Goal: Information Seeking & Learning: Learn about a topic

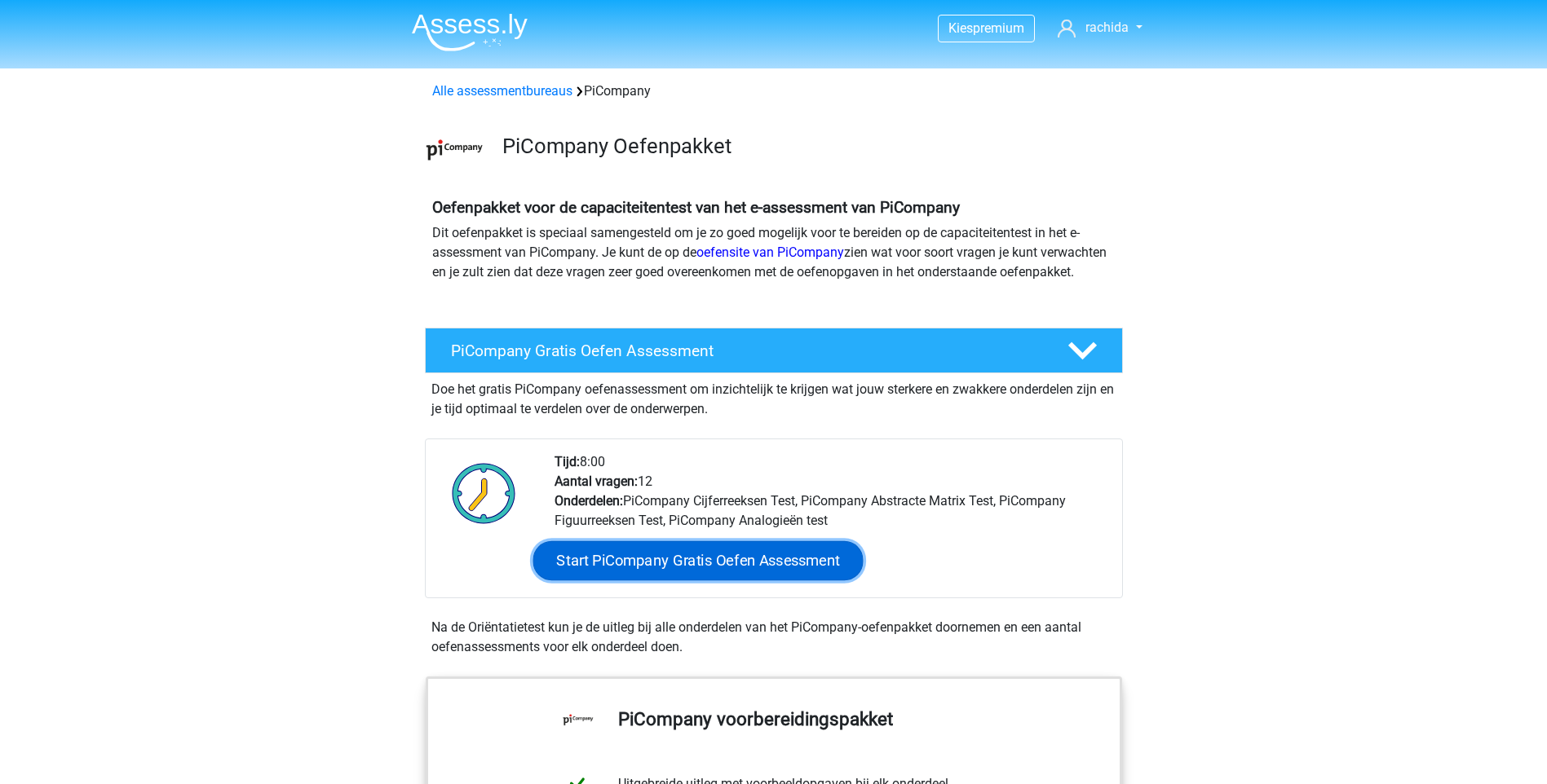
click at [658, 575] on link "Start PiCompany Gratis Oefen Assessment" at bounding box center [697, 560] width 330 height 39
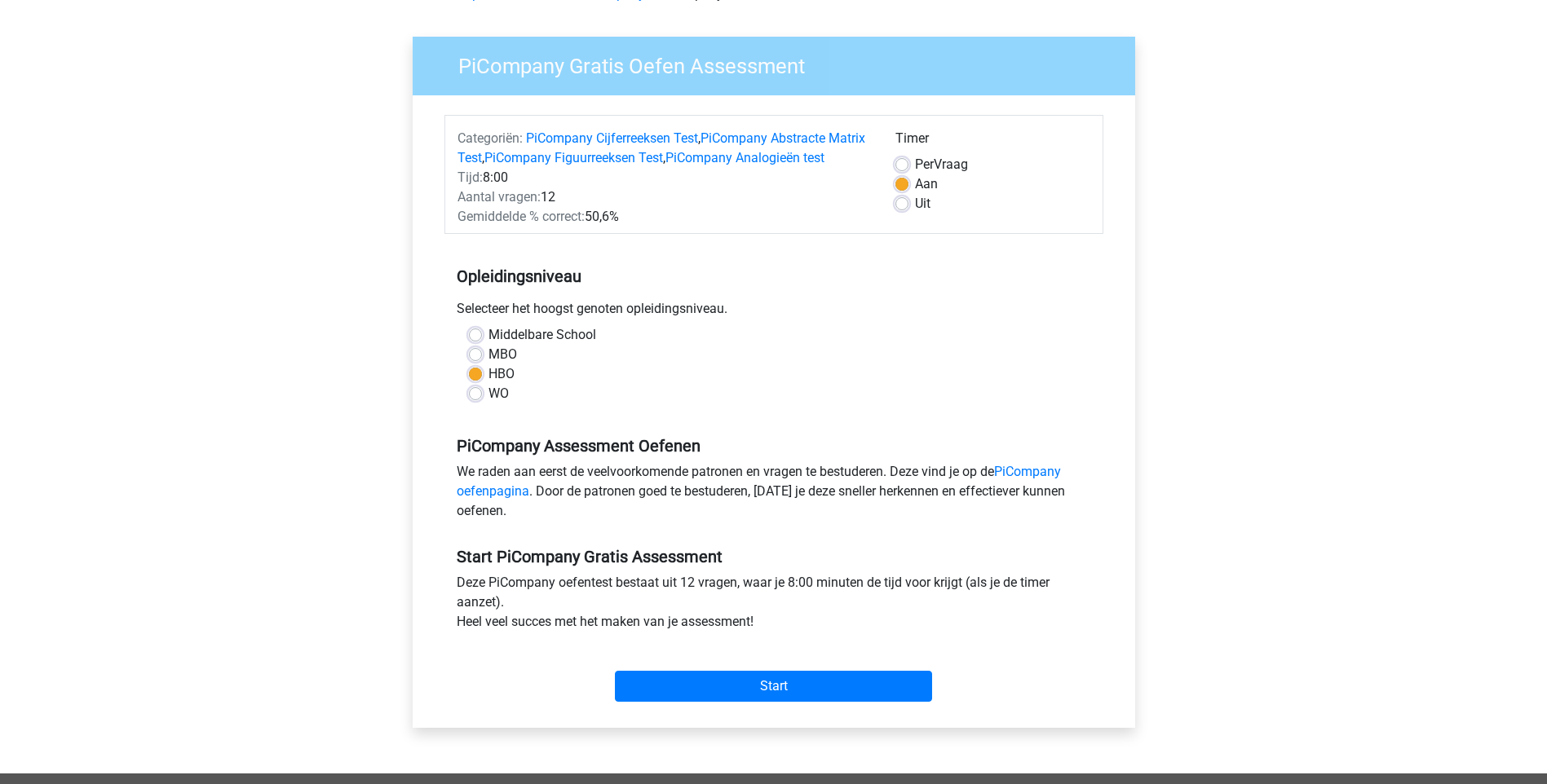
scroll to position [345, 0]
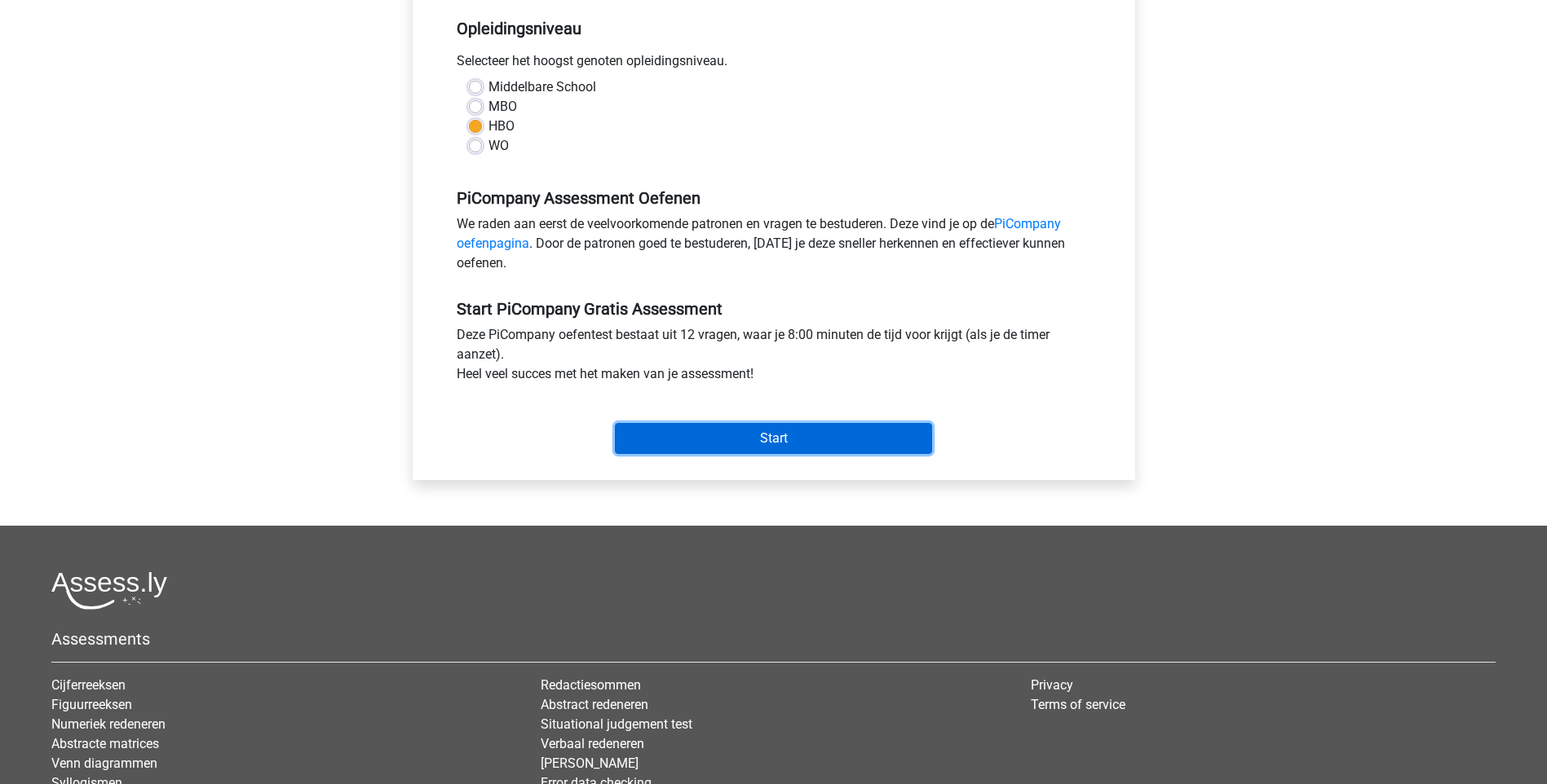
click at [912, 454] on input "Start" at bounding box center [774, 438] width 317 height 31
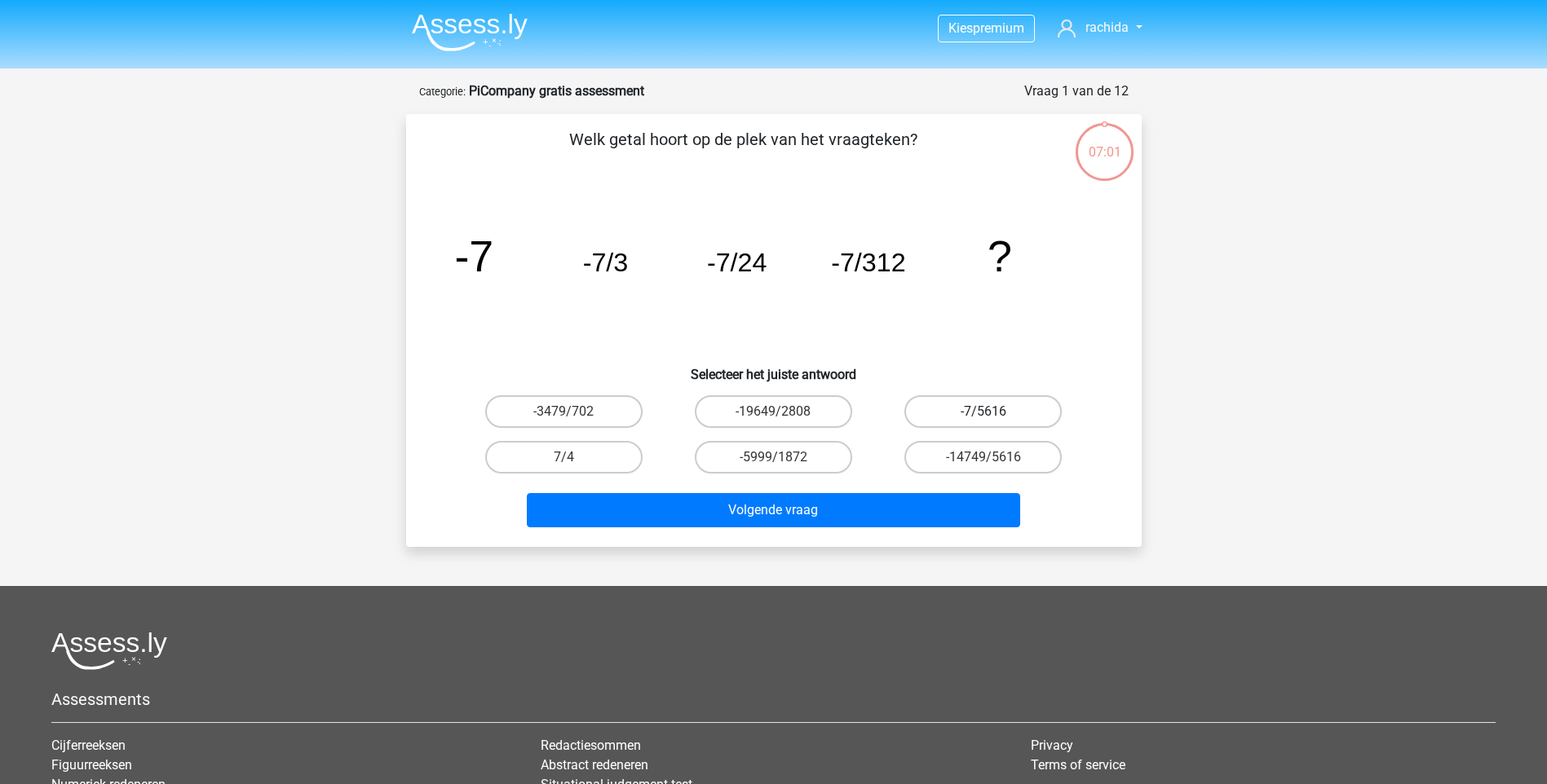
click at [1016, 402] on label "-7/5616" at bounding box center [983, 411] width 157 height 33
click at [994, 411] on input "-7/5616" at bounding box center [989, 416] width 11 height 11
radio input "true"
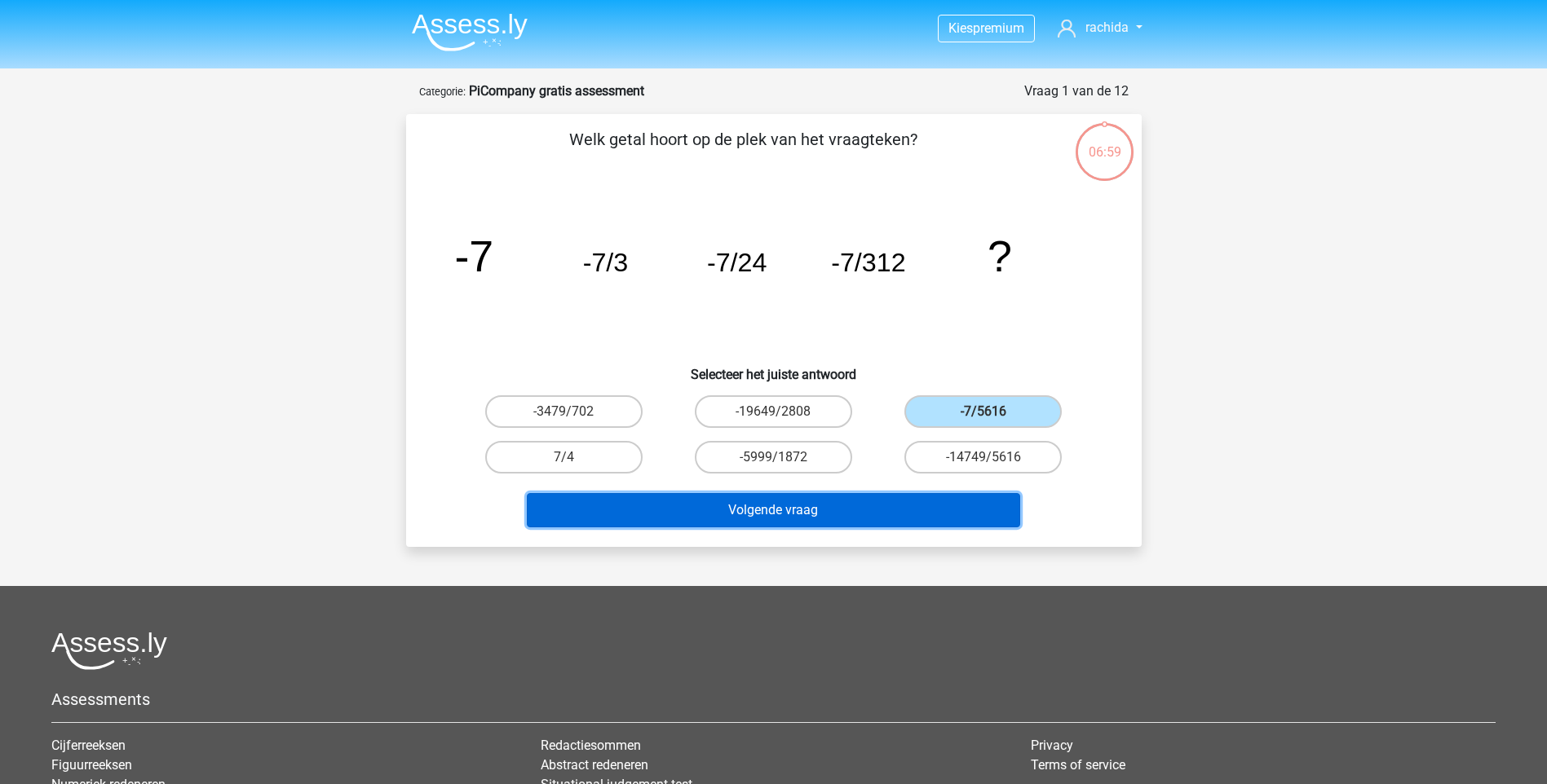
click at [923, 508] on button "Volgende vraag" at bounding box center [774, 510] width 493 height 34
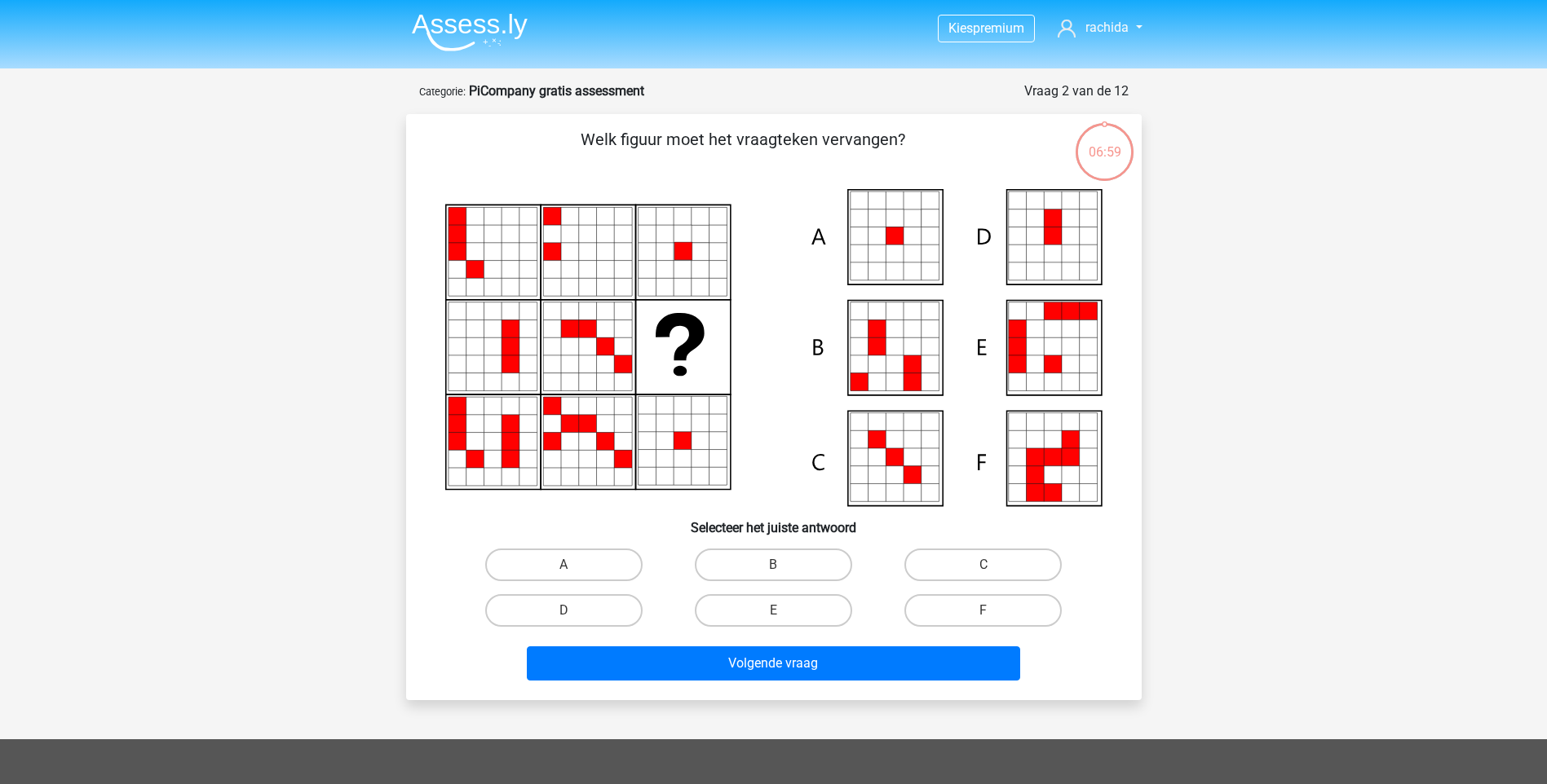
scroll to position [82, 0]
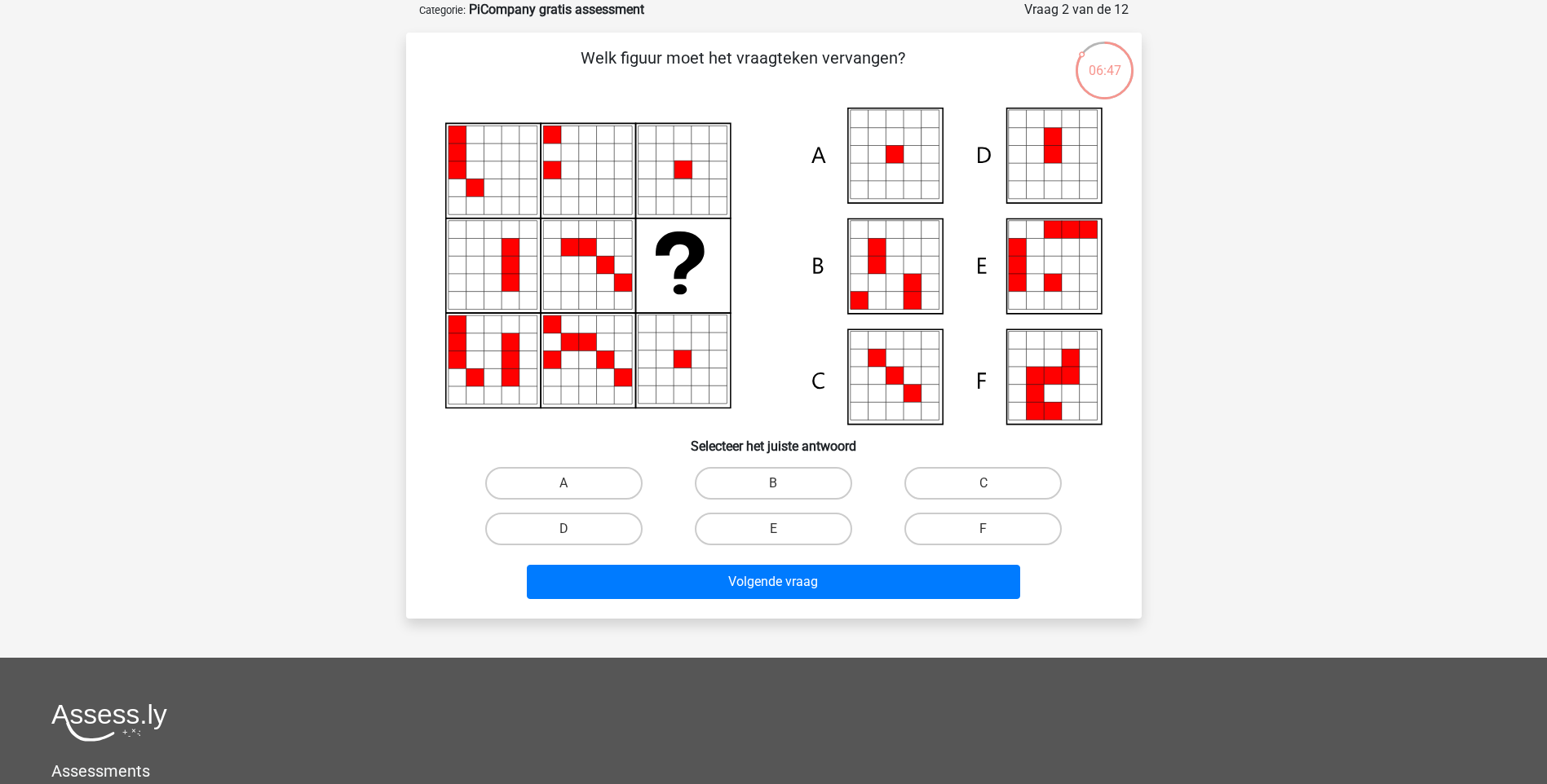
click at [893, 163] on icon at bounding box center [895, 154] width 18 height 18
click at [551, 475] on label "A" at bounding box center [564, 483] width 157 height 33
click at [563, 483] on input "A" at bounding box center [568, 488] width 11 height 11
radio input "true"
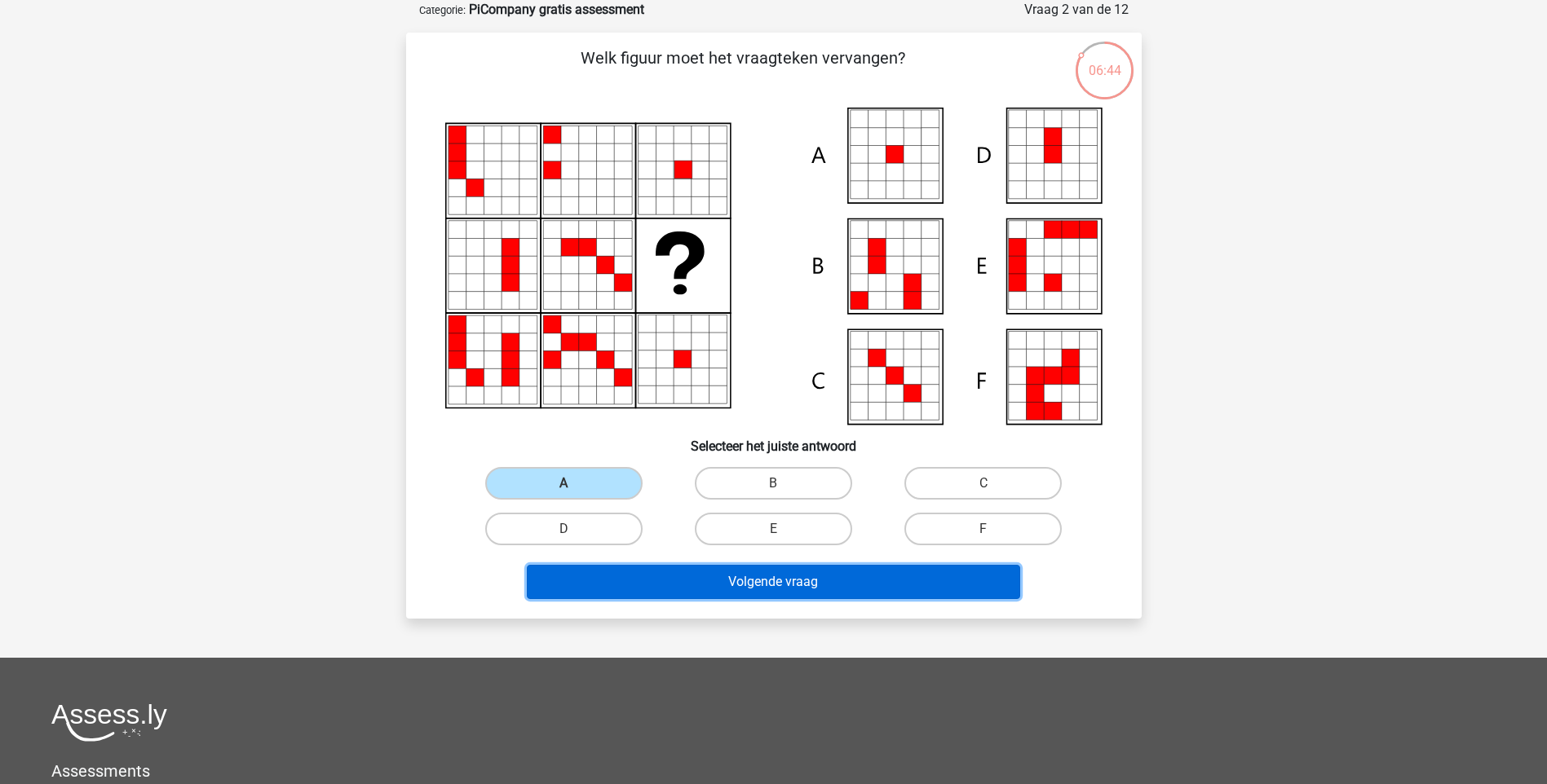
click at [666, 571] on button "Volgende vraag" at bounding box center [774, 582] width 493 height 34
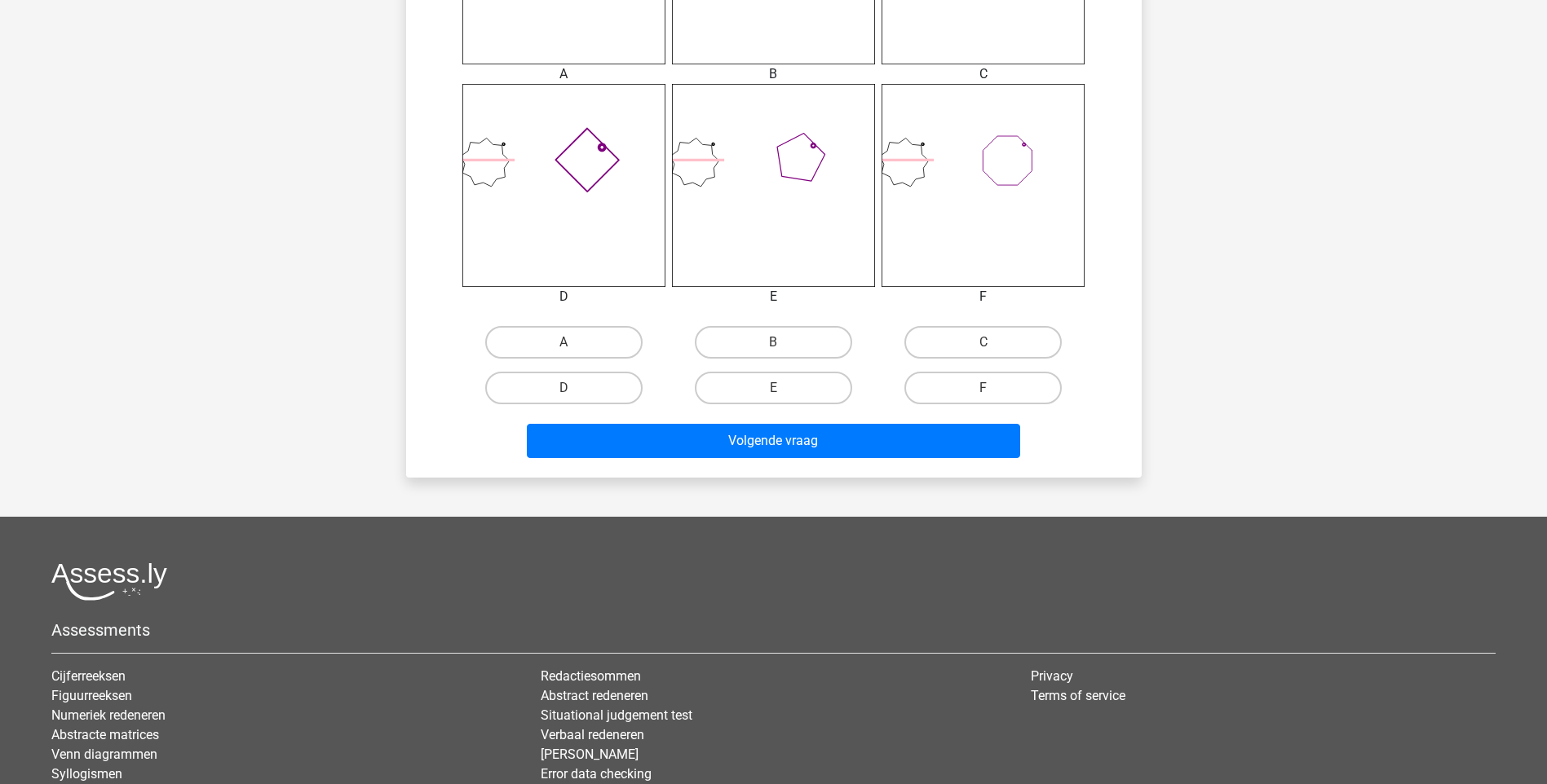
scroll to position [804, 0]
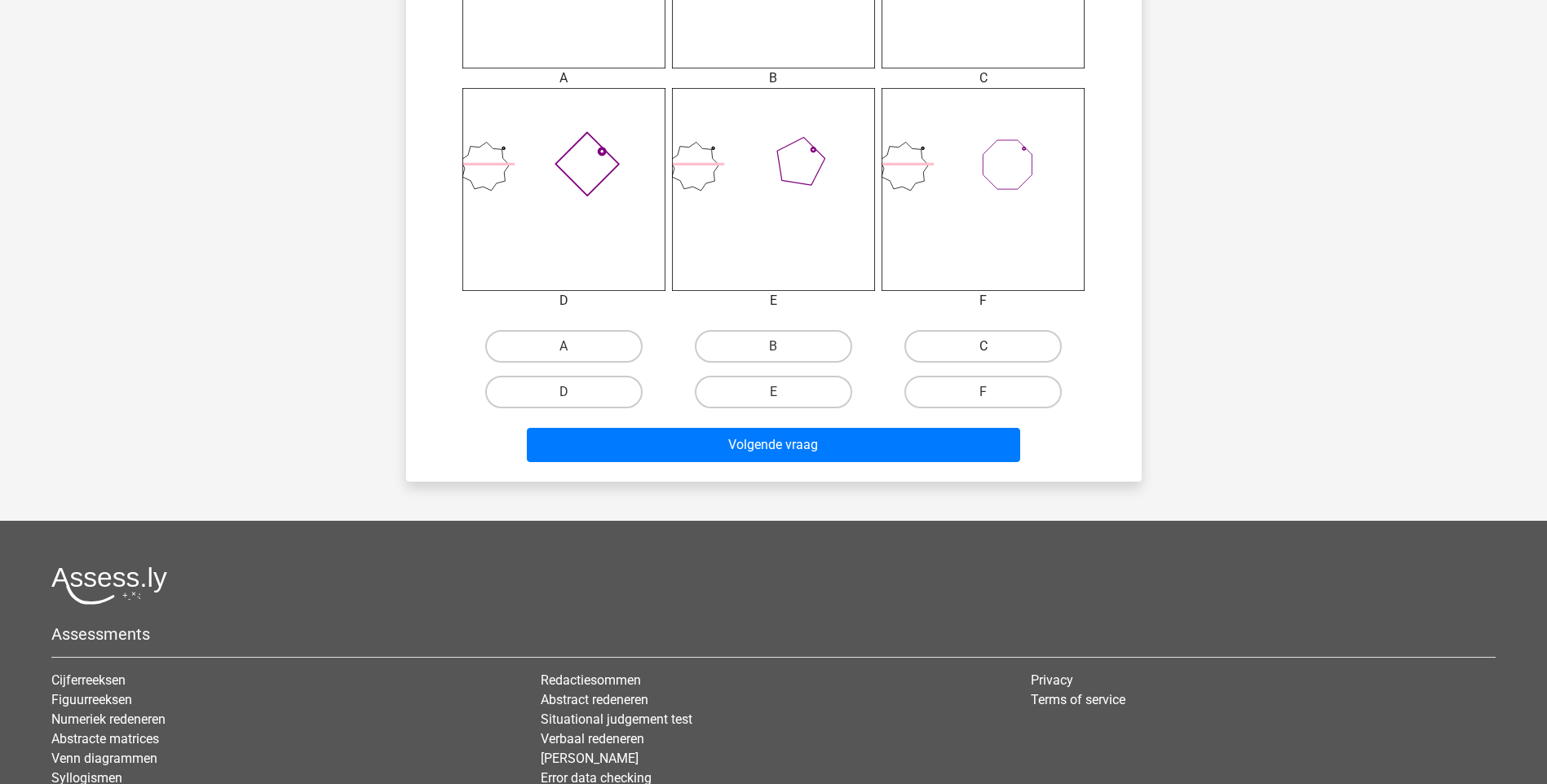
click at [968, 356] on label "C" at bounding box center [983, 346] width 157 height 33
click at [984, 356] on input "C" at bounding box center [989, 352] width 11 height 11
radio input "true"
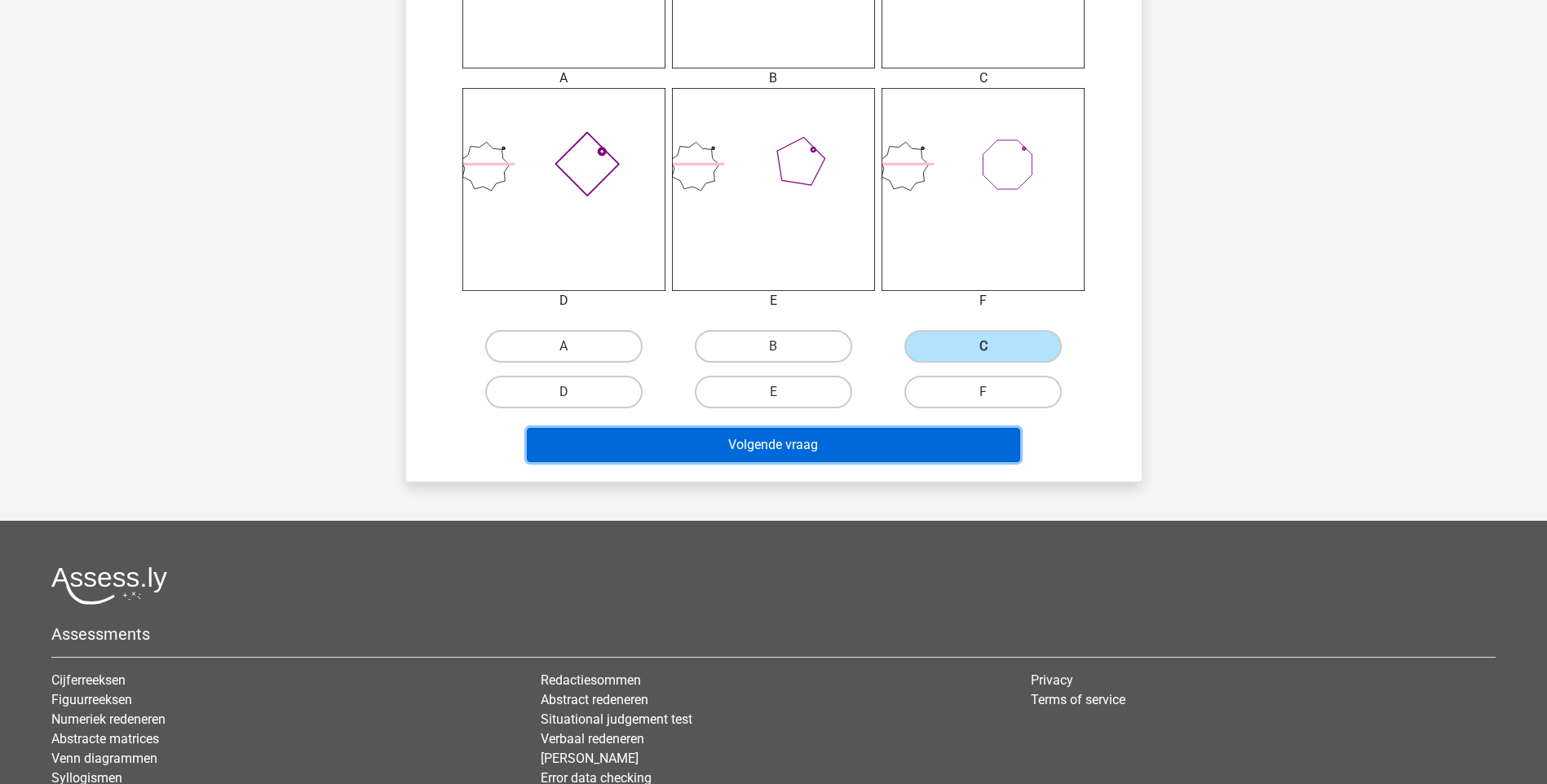
click at [926, 451] on button "Volgende vraag" at bounding box center [774, 445] width 493 height 34
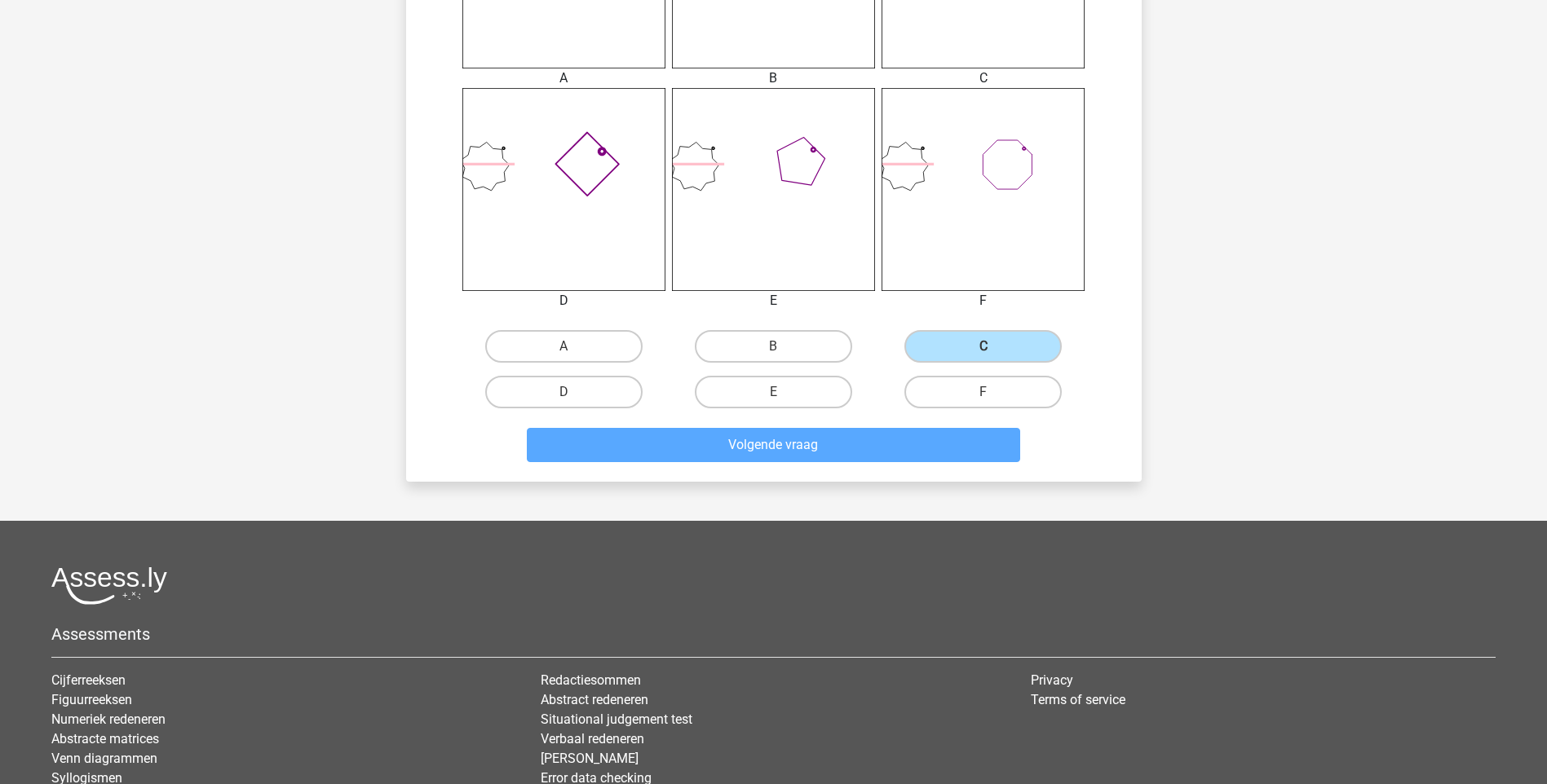
scroll to position [68, 0]
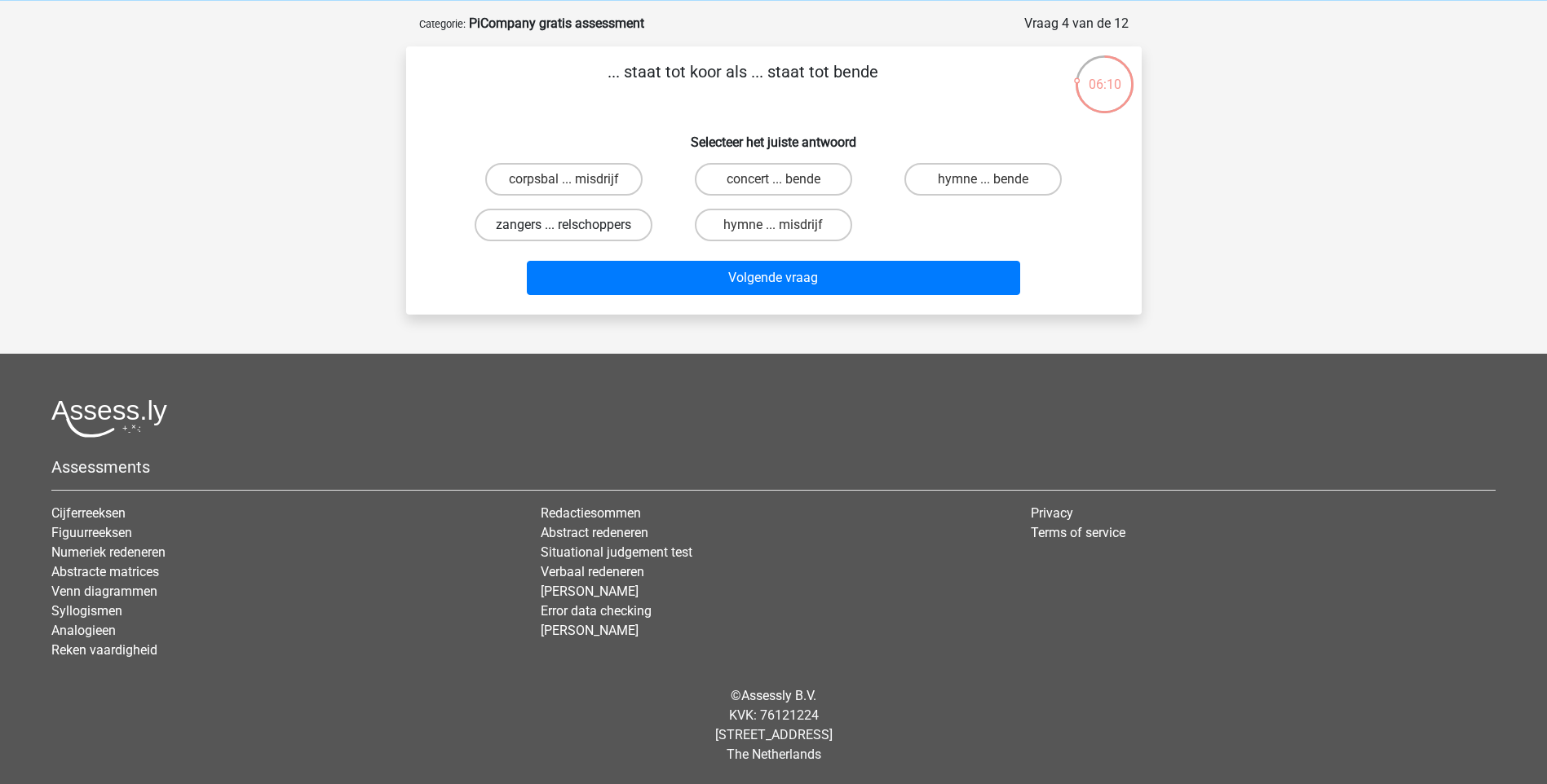
click at [564, 220] on label "zangers ... relschoppers" at bounding box center [563, 224] width 177 height 33
click at [564, 225] on input "zangers ... relschoppers" at bounding box center [568, 230] width 11 height 11
radio input "true"
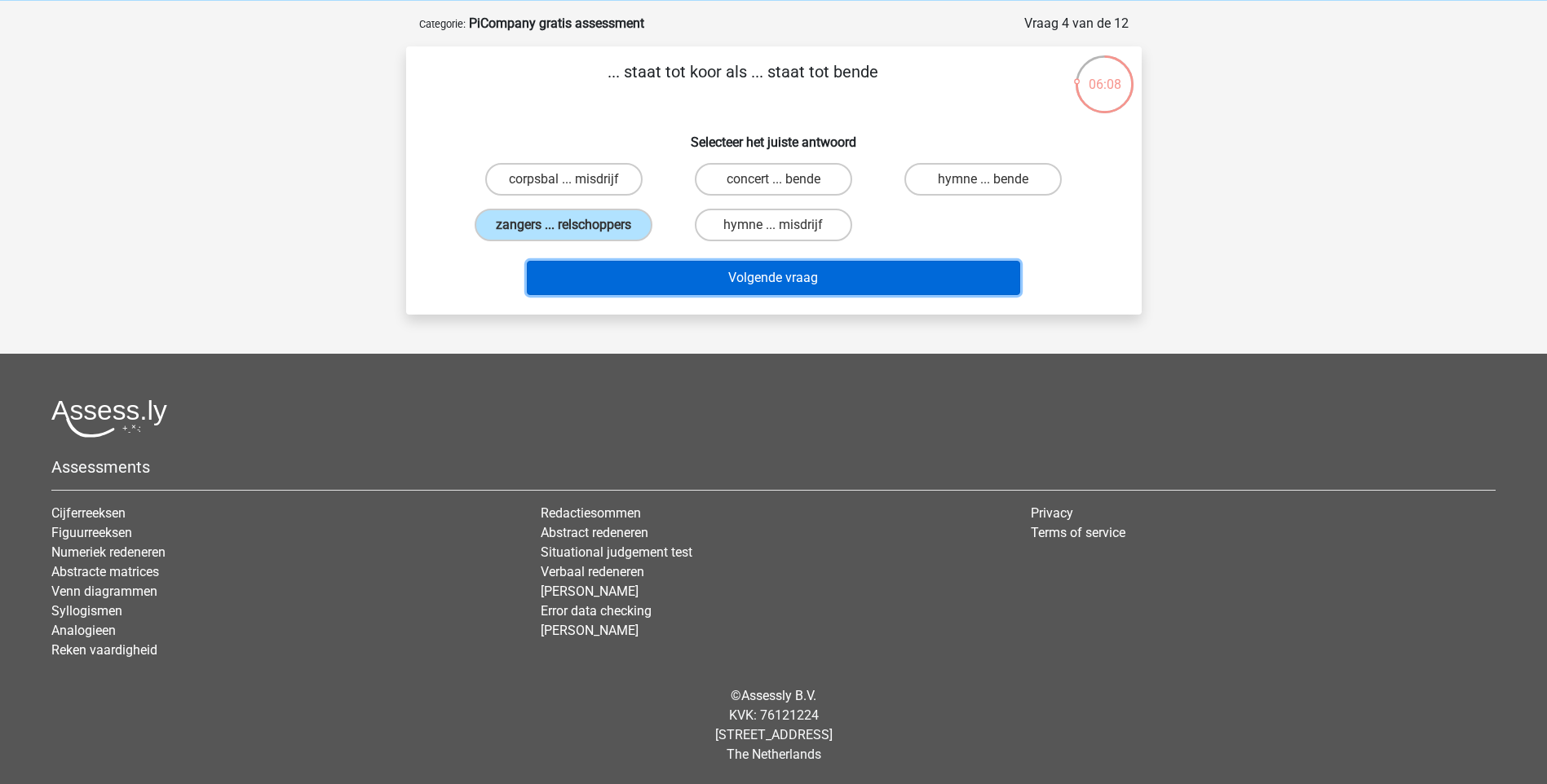
click at [679, 276] on button "Volgende vraag" at bounding box center [774, 278] width 493 height 34
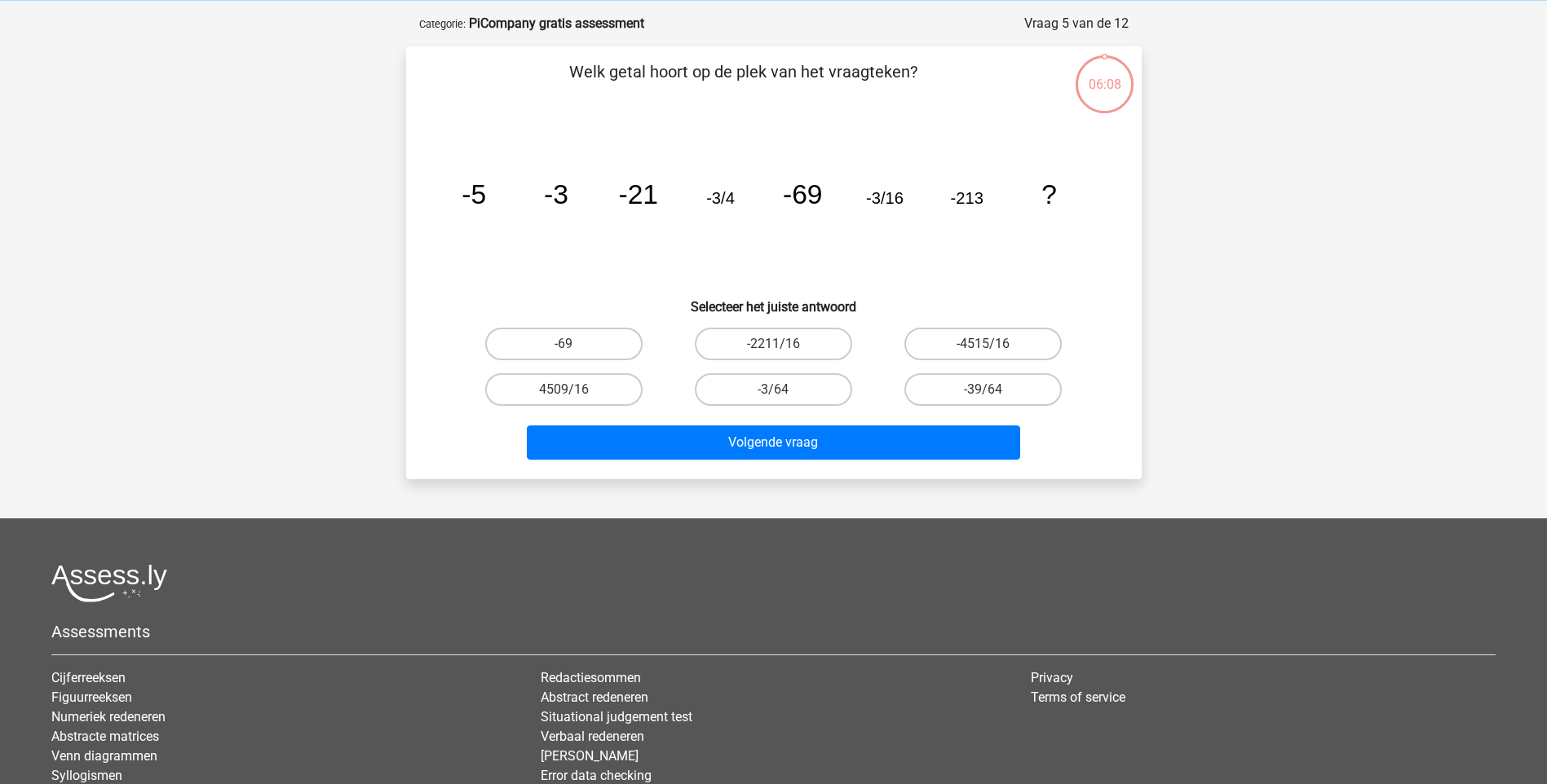
scroll to position [82, 0]
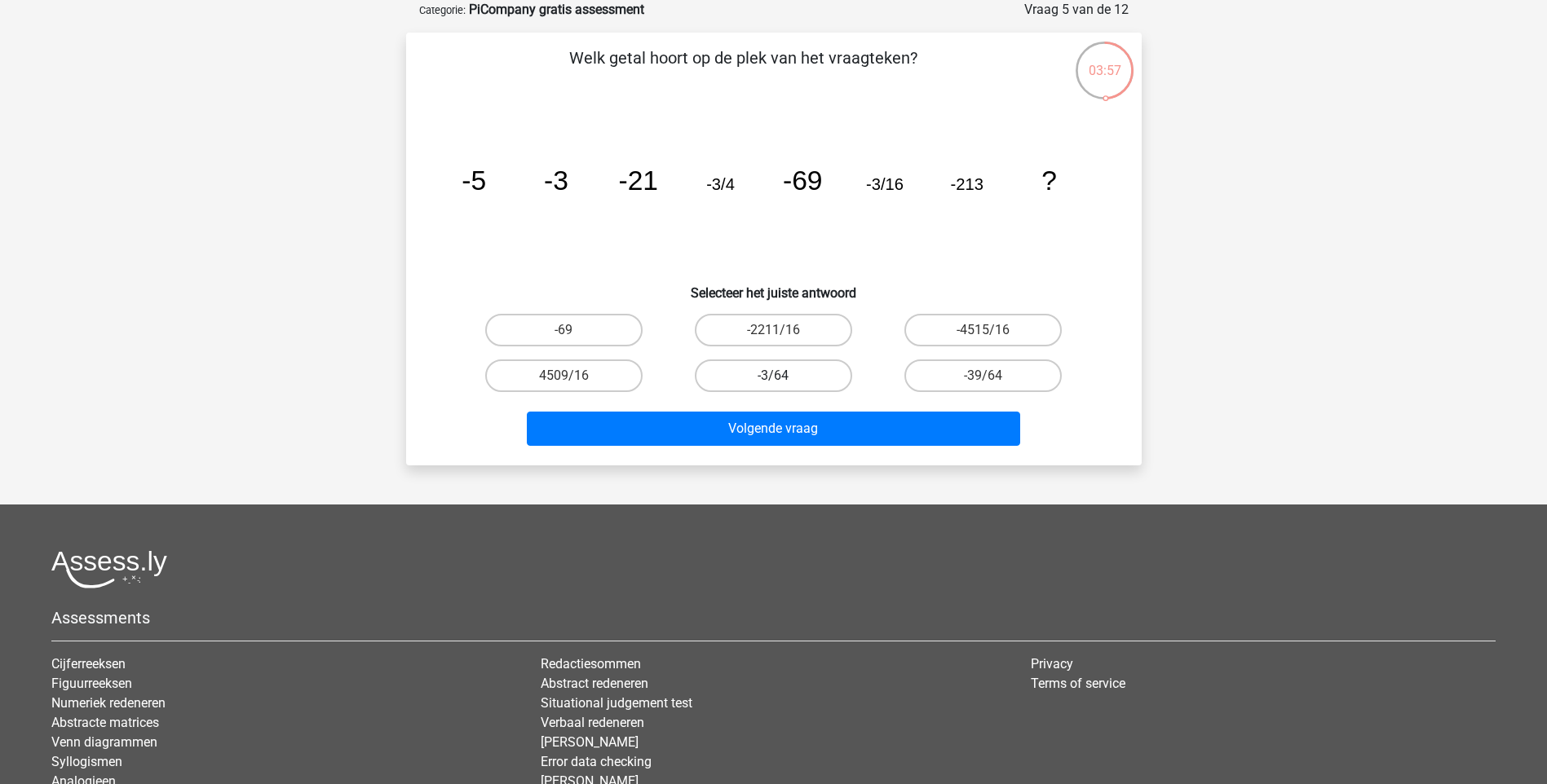
click at [812, 375] on label "-3/64" at bounding box center [774, 376] width 157 height 33
click at [783, 376] on input "-3/64" at bounding box center [778, 381] width 11 height 11
radio input "true"
click at [1002, 379] on label "-39/64" at bounding box center [983, 376] width 157 height 33
click at [994, 379] on input "-39/64" at bounding box center [989, 381] width 11 height 11
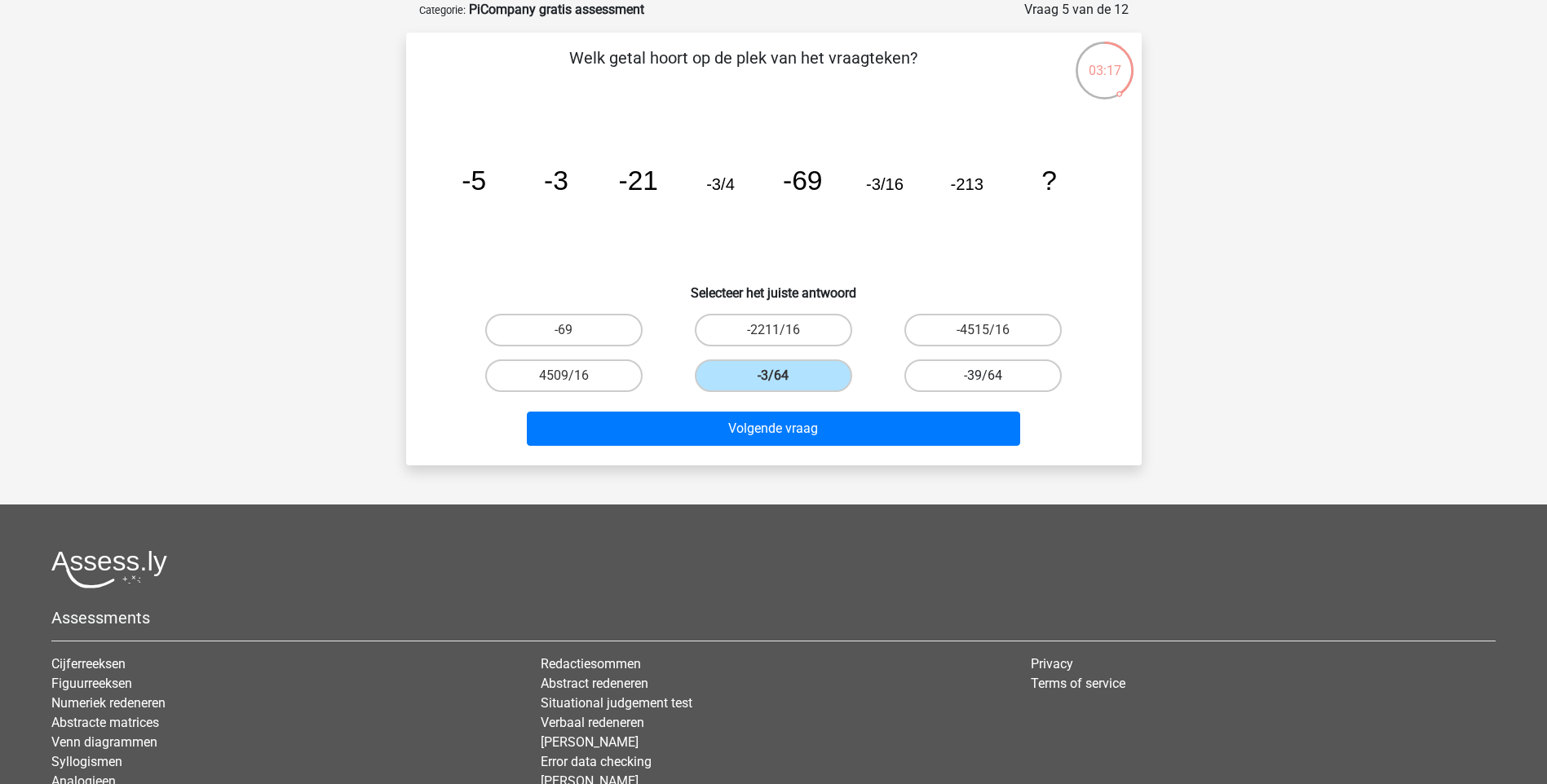
radio input "true"
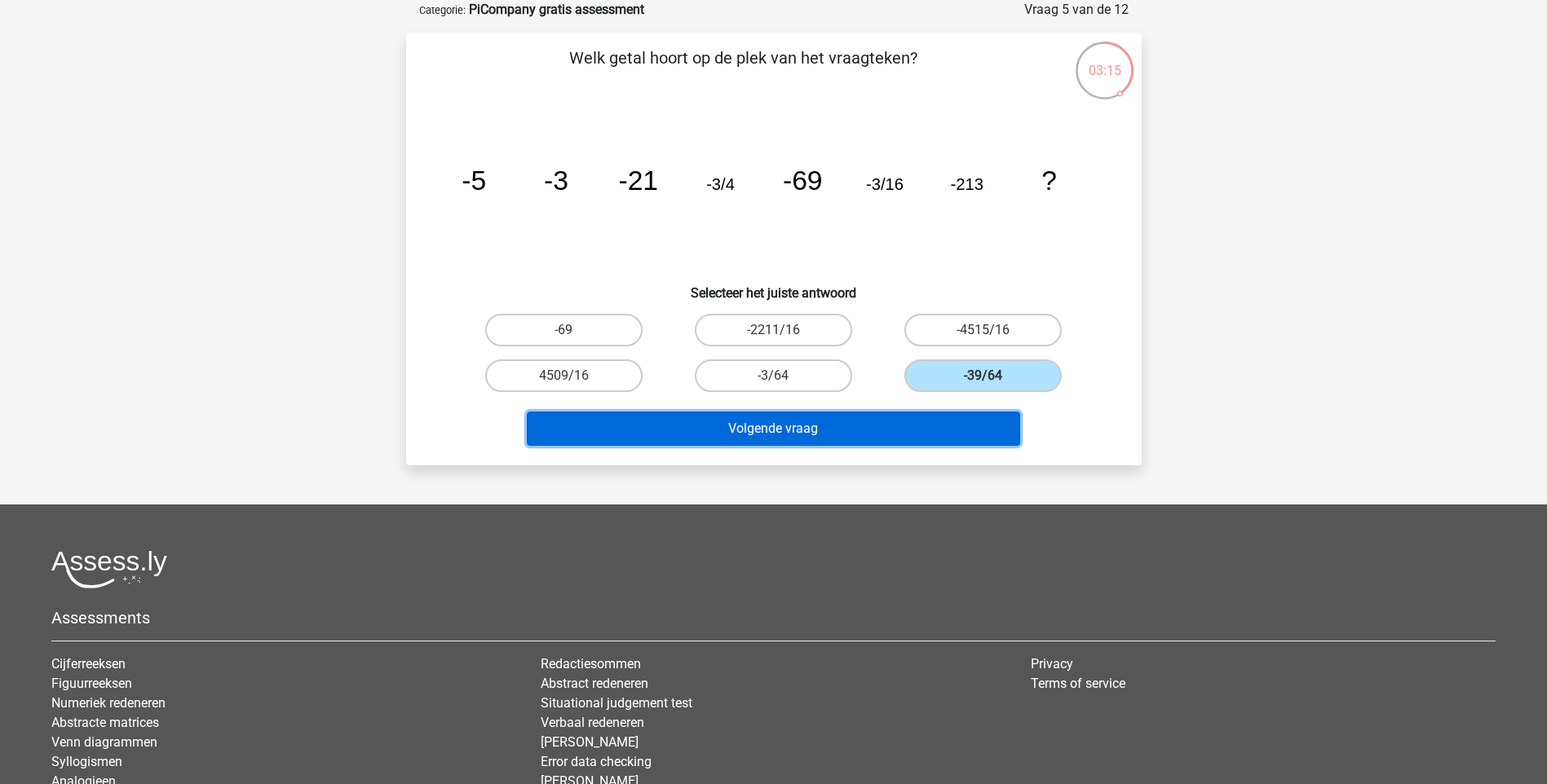
click at [953, 425] on button "Volgende vraag" at bounding box center [774, 428] width 493 height 34
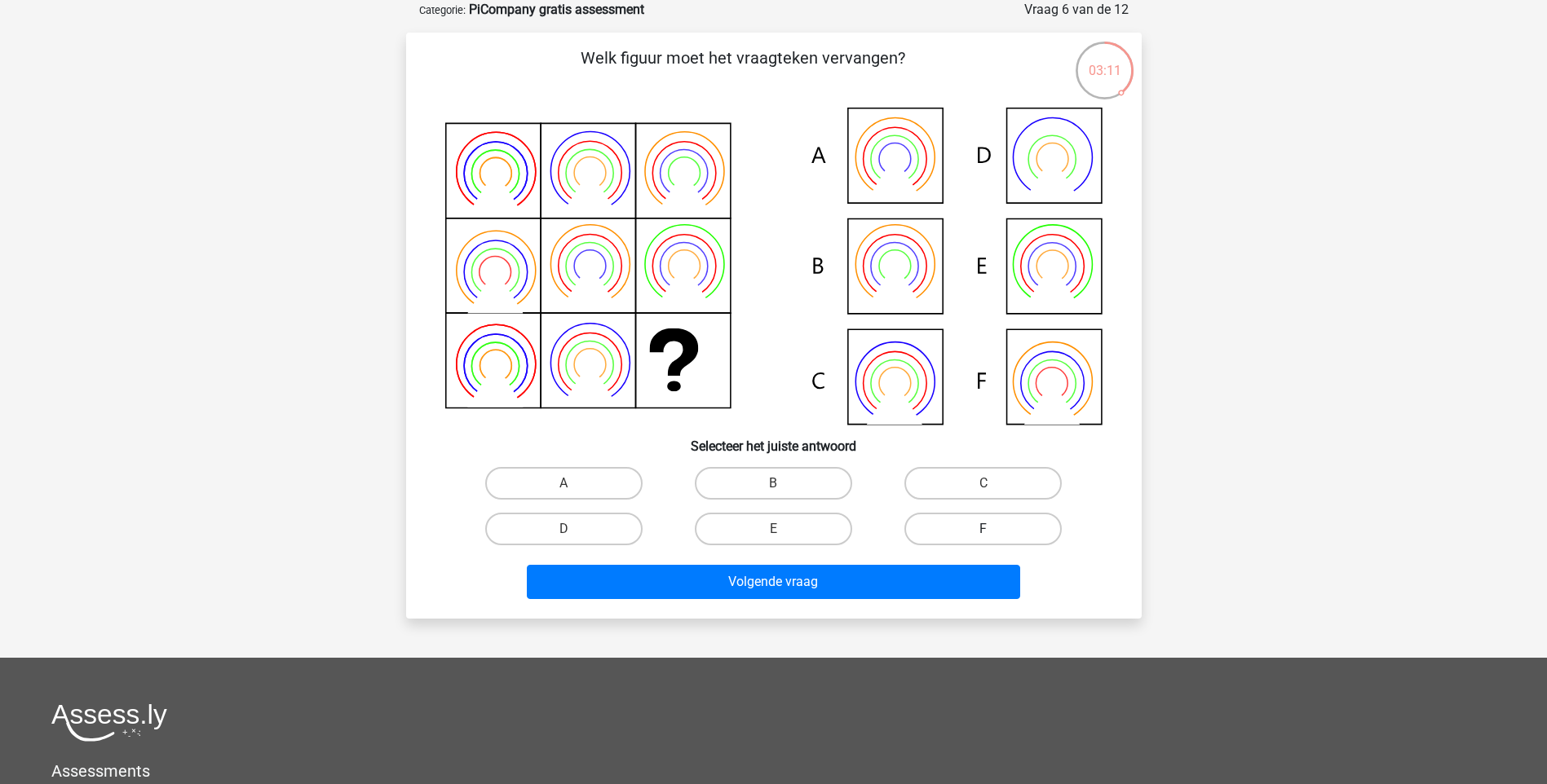
click at [989, 523] on label "F" at bounding box center [983, 529] width 157 height 33
click at [989, 529] on input "F" at bounding box center [989, 534] width 11 height 11
radio input "true"
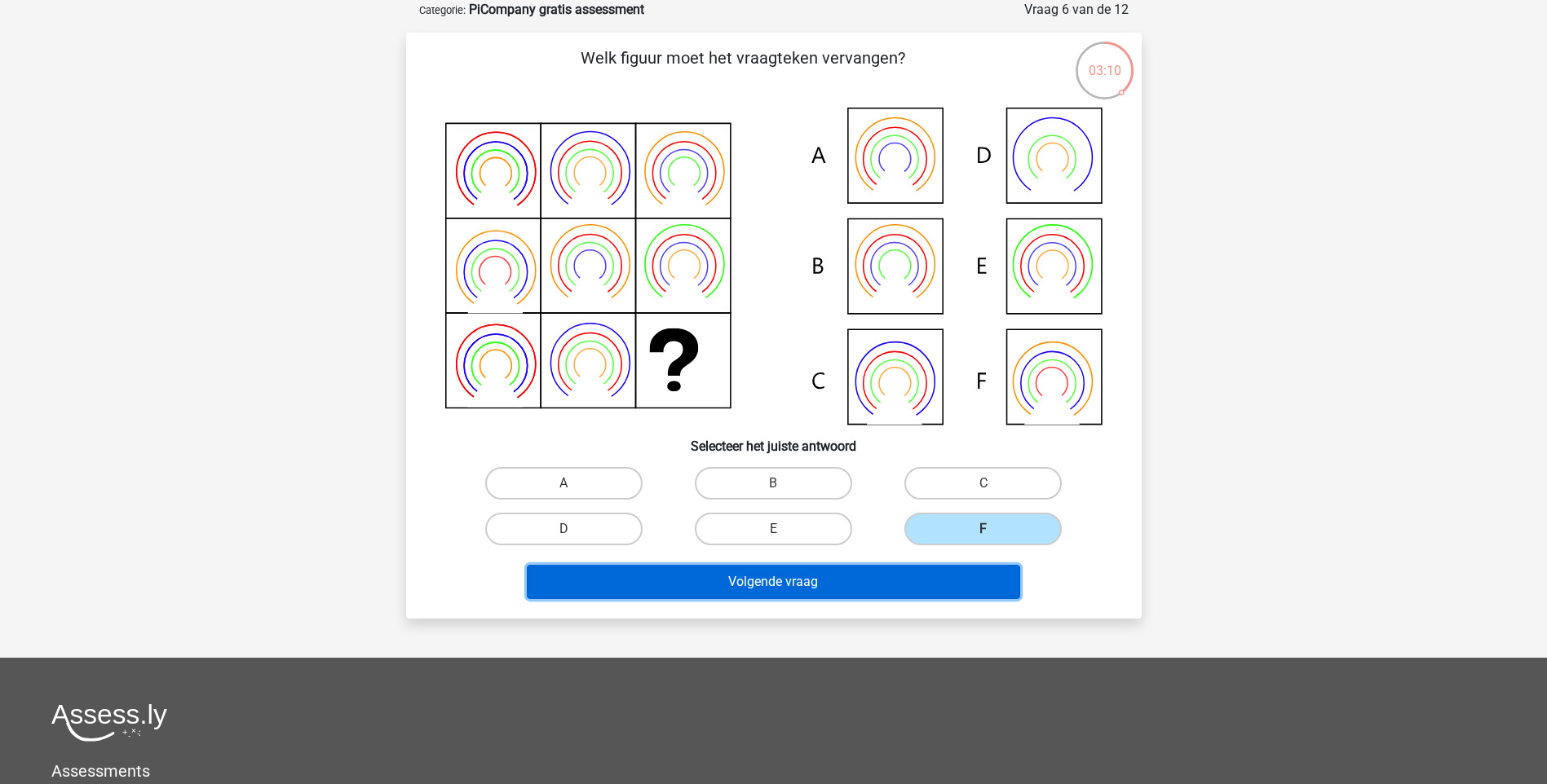
click at [967, 580] on button "Volgende vraag" at bounding box center [774, 582] width 493 height 34
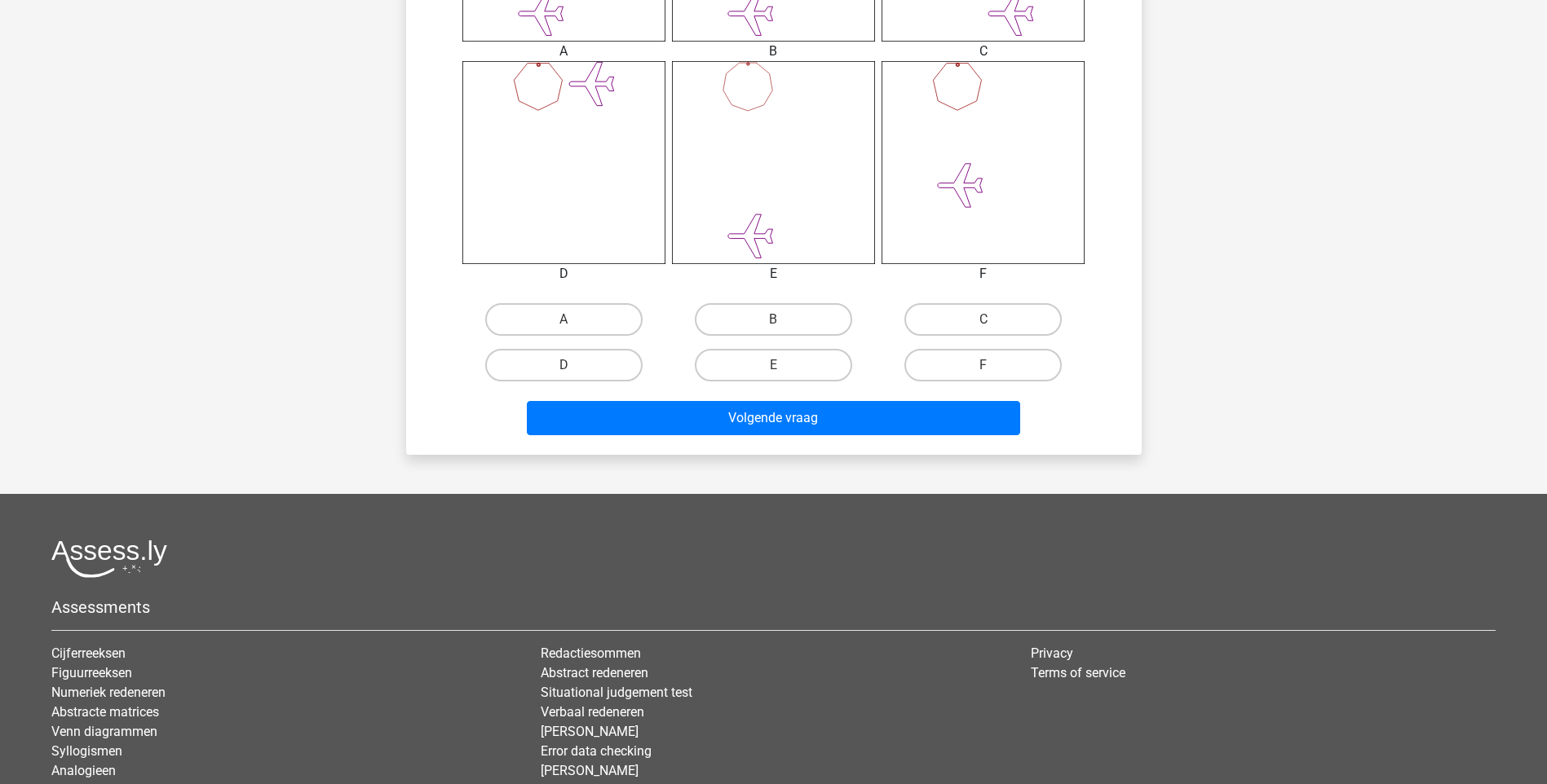
scroll to position [884, 0]
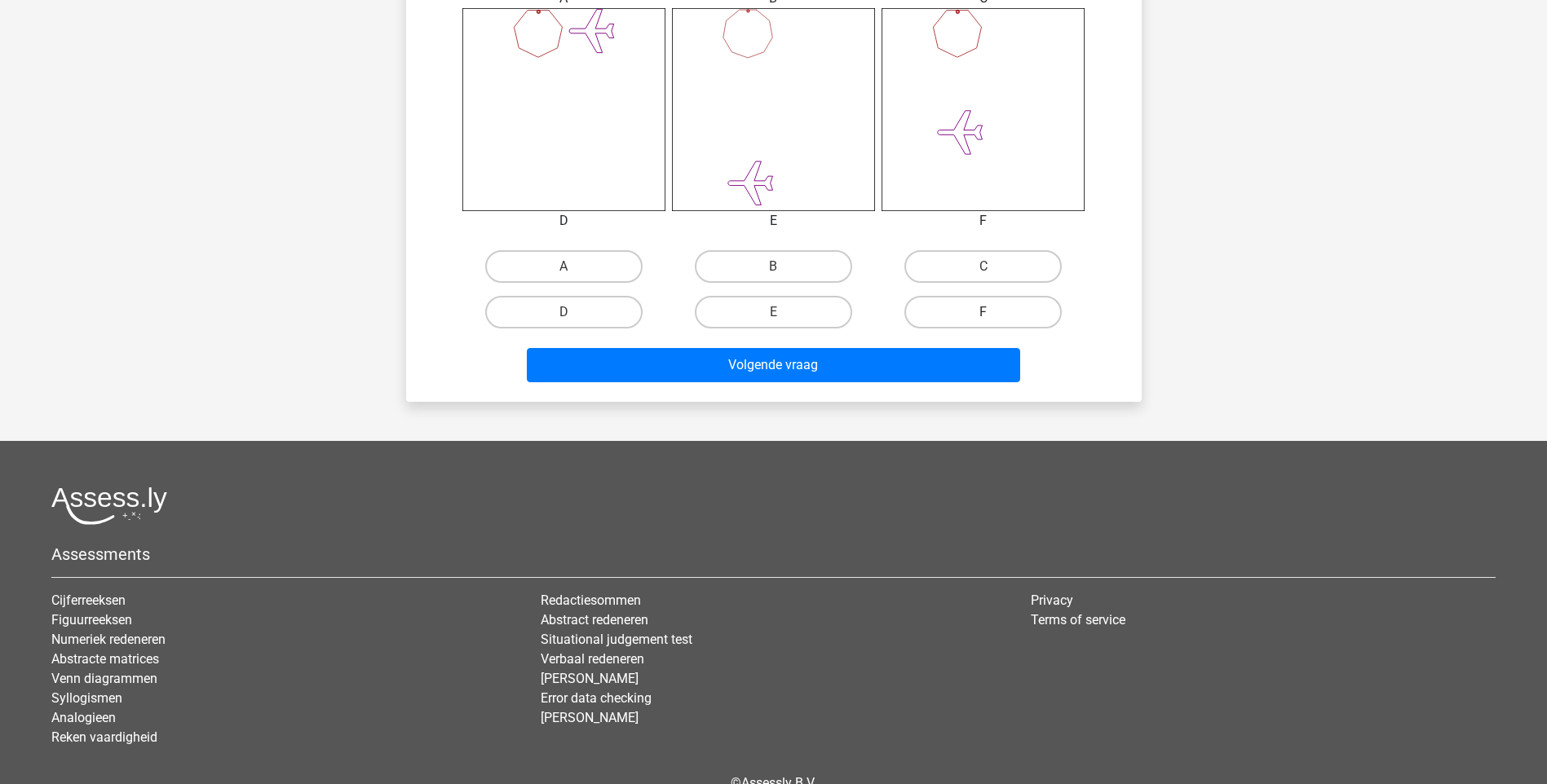
click at [1047, 316] on label "F" at bounding box center [983, 312] width 157 height 33
click at [994, 316] on input "F" at bounding box center [989, 317] width 11 height 11
radio input "true"
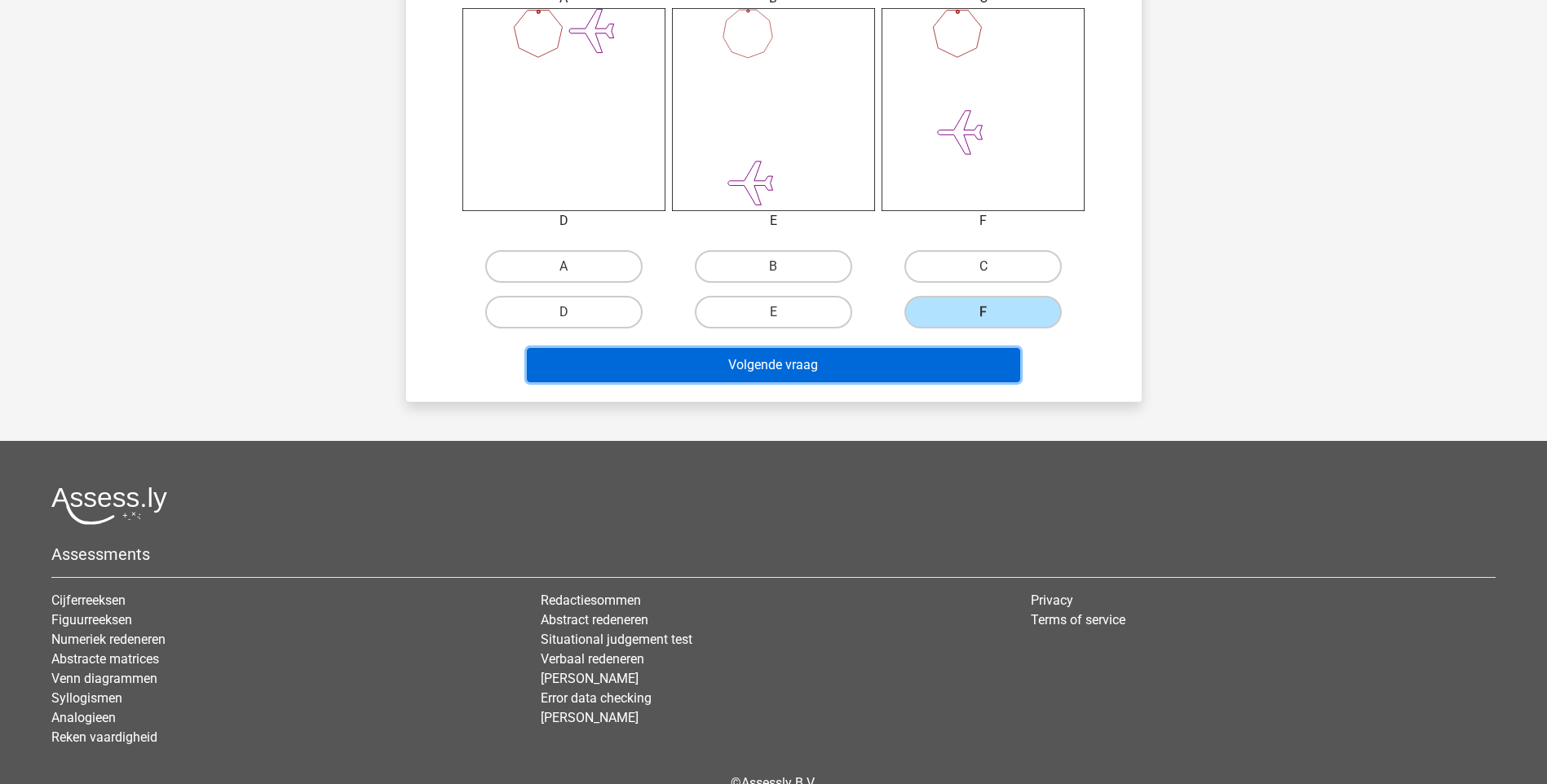
click at [979, 365] on button "Volgende vraag" at bounding box center [774, 365] width 493 height 34
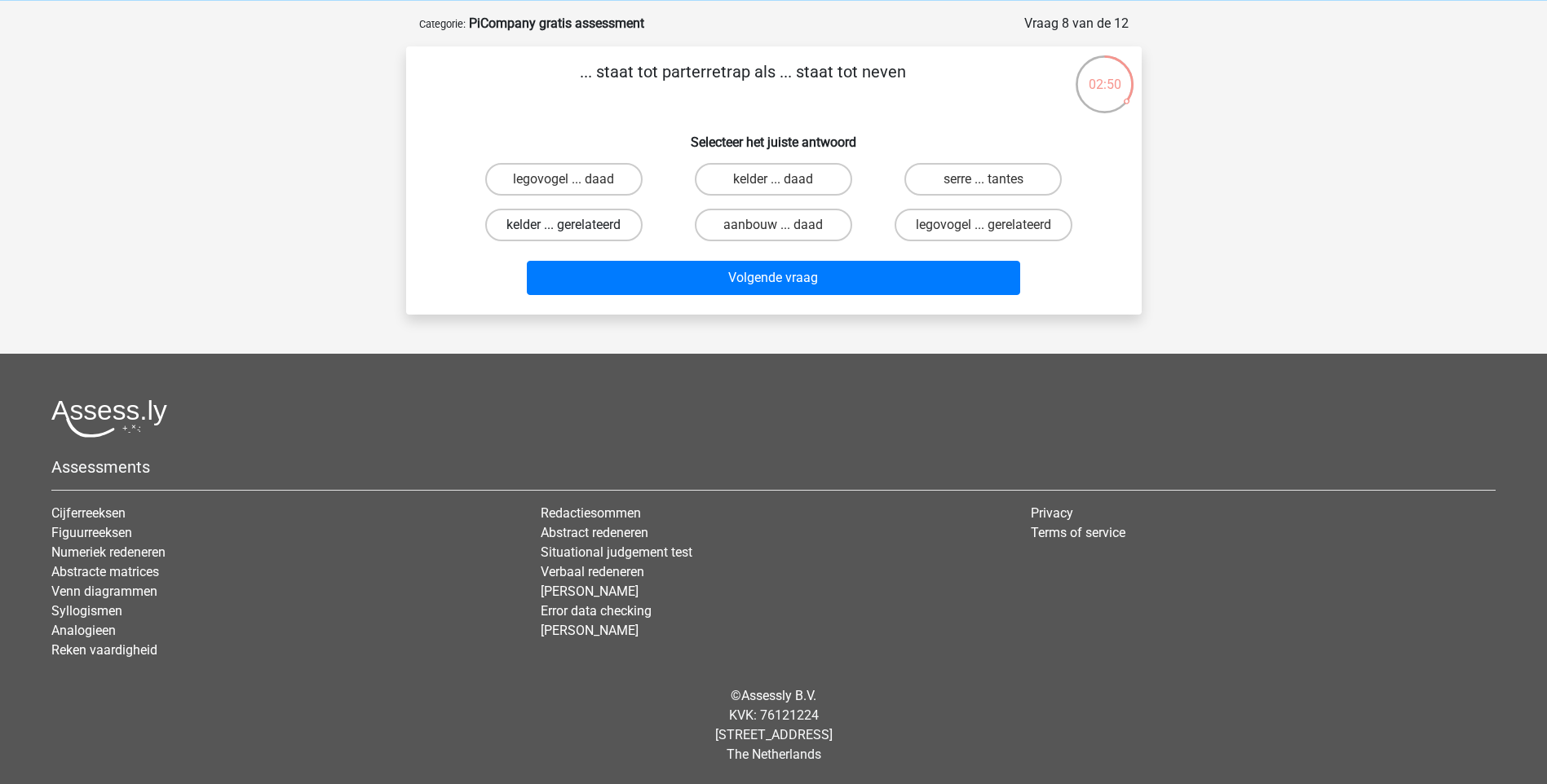
drag, startPoint x: 836, startPoint y: 229, endPoint x: 621, endPoint y: 225, distance: 215.0
click at [621, 225] on div "legovogel ... daad kelder ... daad serre ... tantes kelder ... gerelateerd aanb…" at bounding box center [774, 202] width 630 height 92
click at [621, 225] on label "kelder ... gerelateerd" at bounding box center [564, 224] width 157 height 33
click at [574, 225] on input "kelder ... gerelateerd" at bounding box center [568, 230] width 11 height 11
radio input "true"
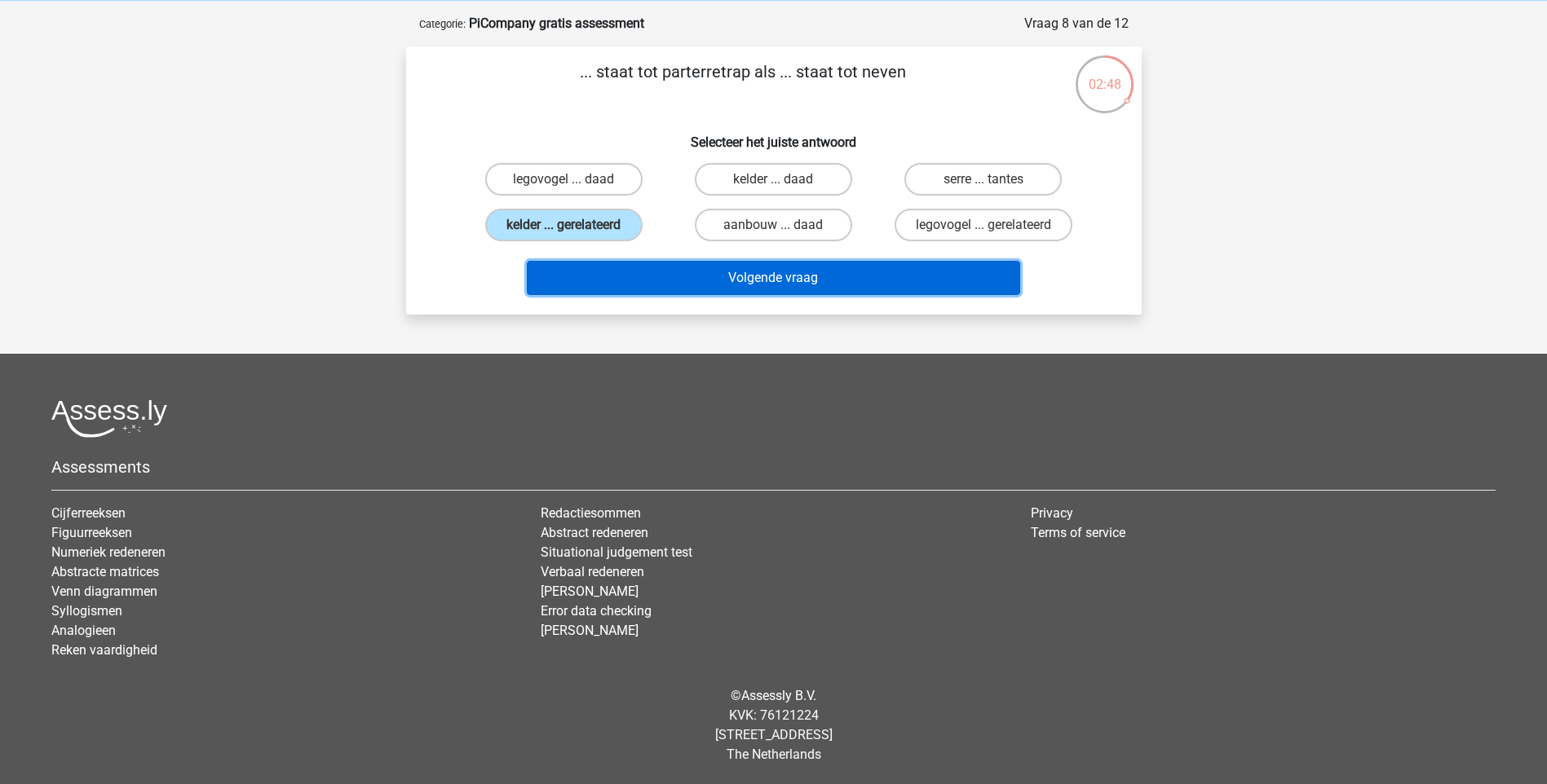
click at [700, 271] on button "Volgende vraag" at bounding box center [774, 278] width 493 height 34
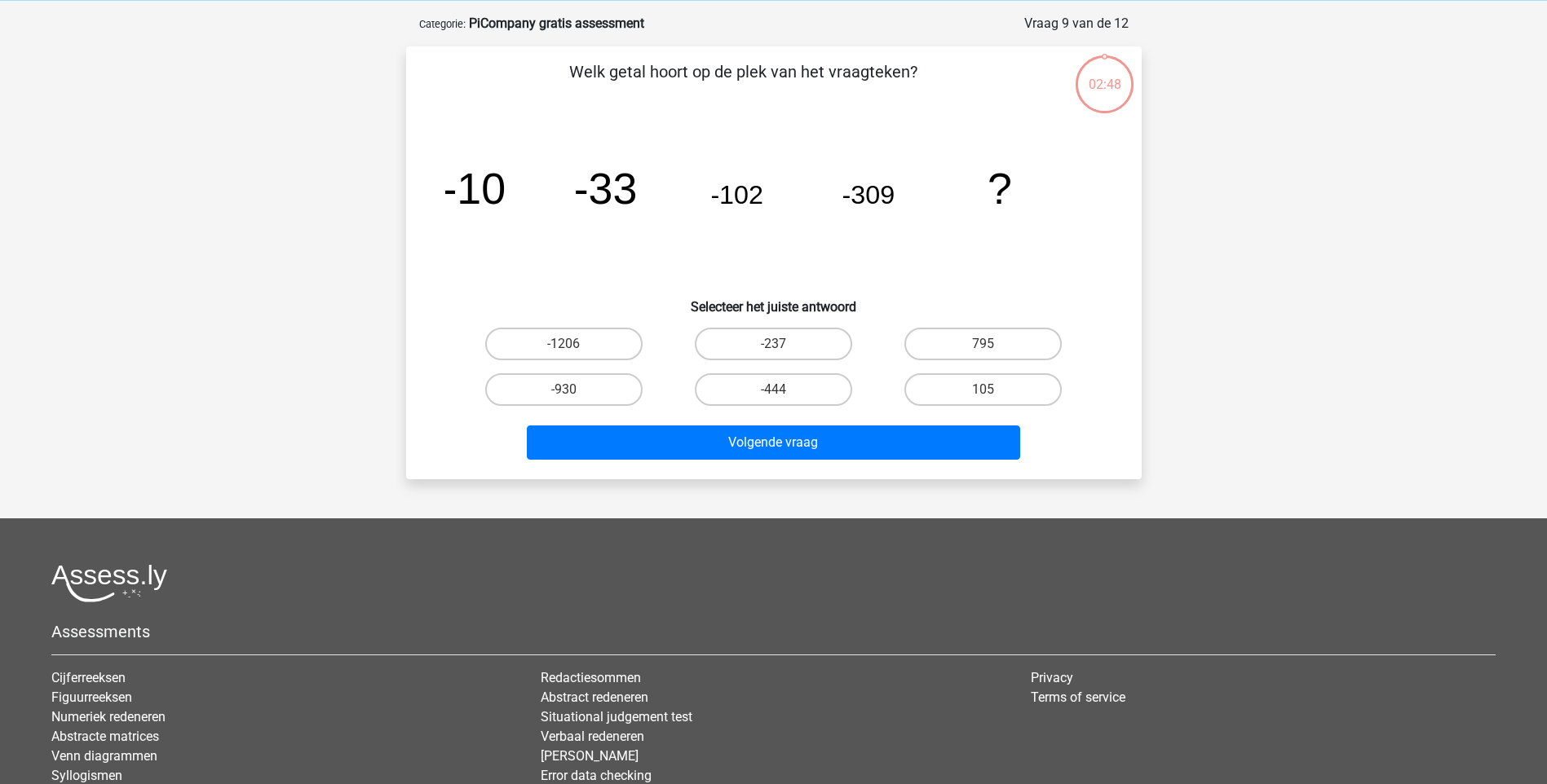
scroll to position [82, 0]
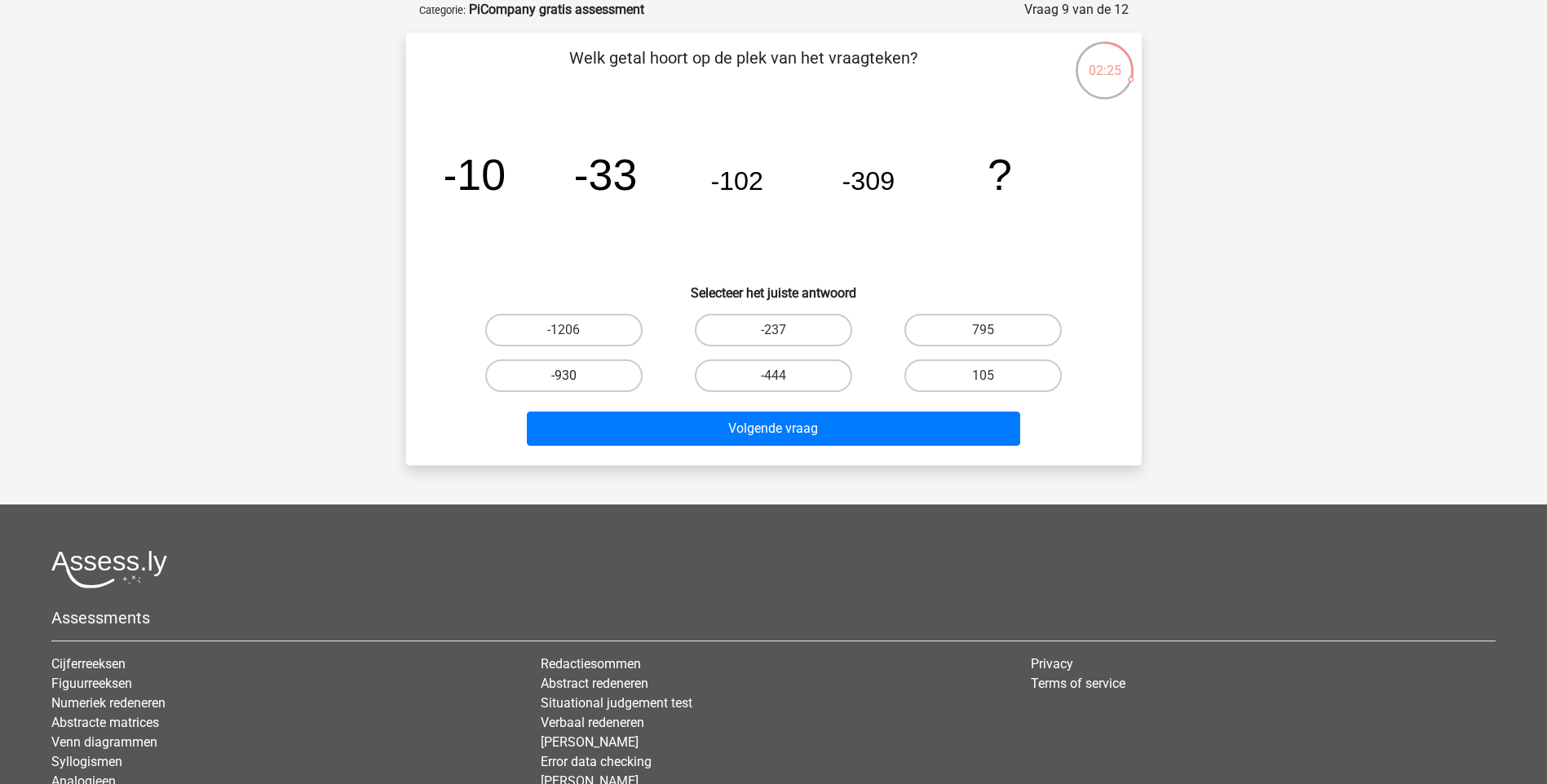
click at [589, 383] on label "-930" at bounding box center [564, 376] width 157 height 33
click at [574, 383] on input "-930" at bounding box center [568, 381] width 11 height 11
radio input "true"
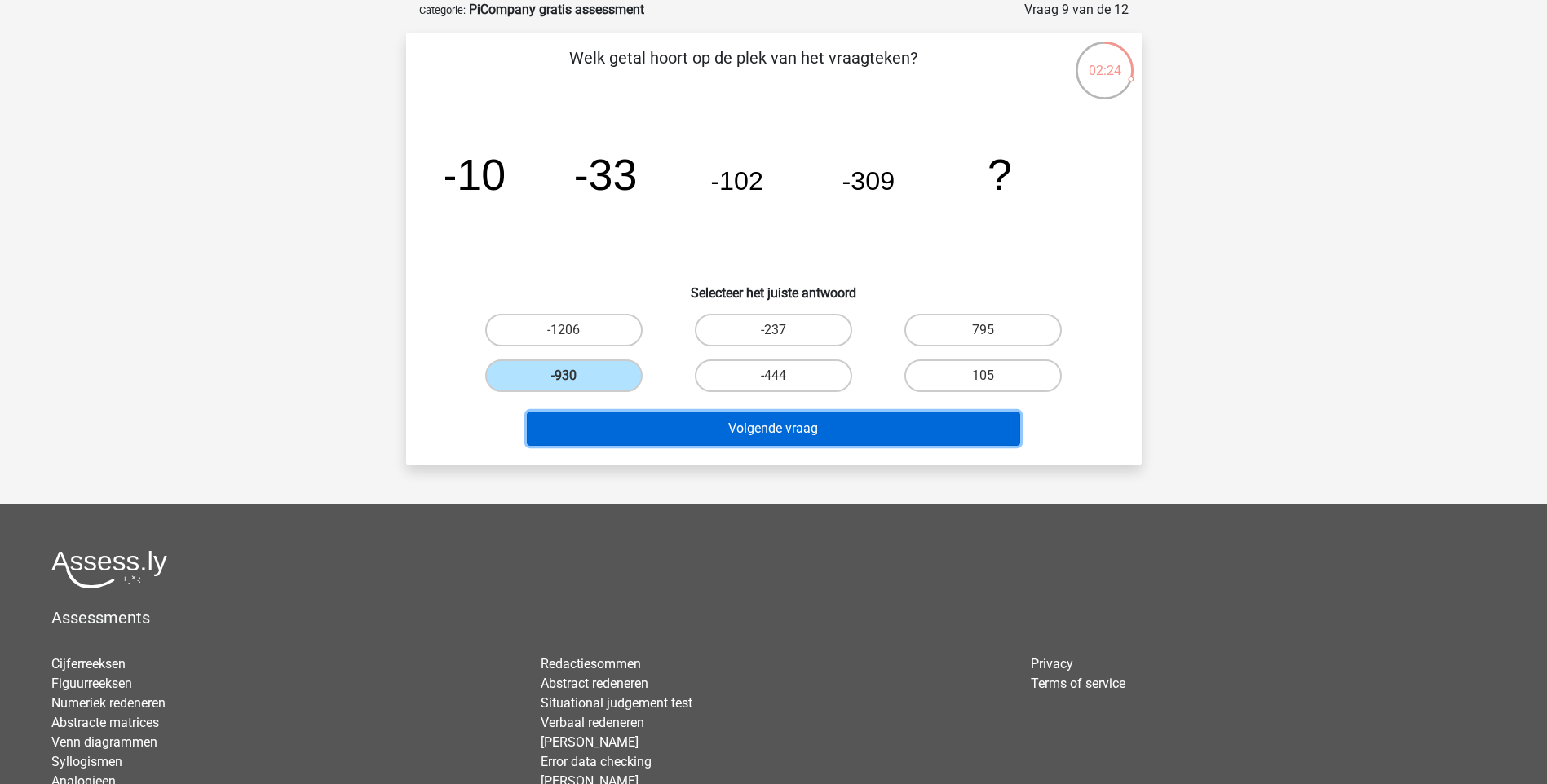
click at [620, 427] on button "Volgende vraag" at bounding box center [774, 428] width 493 height 34
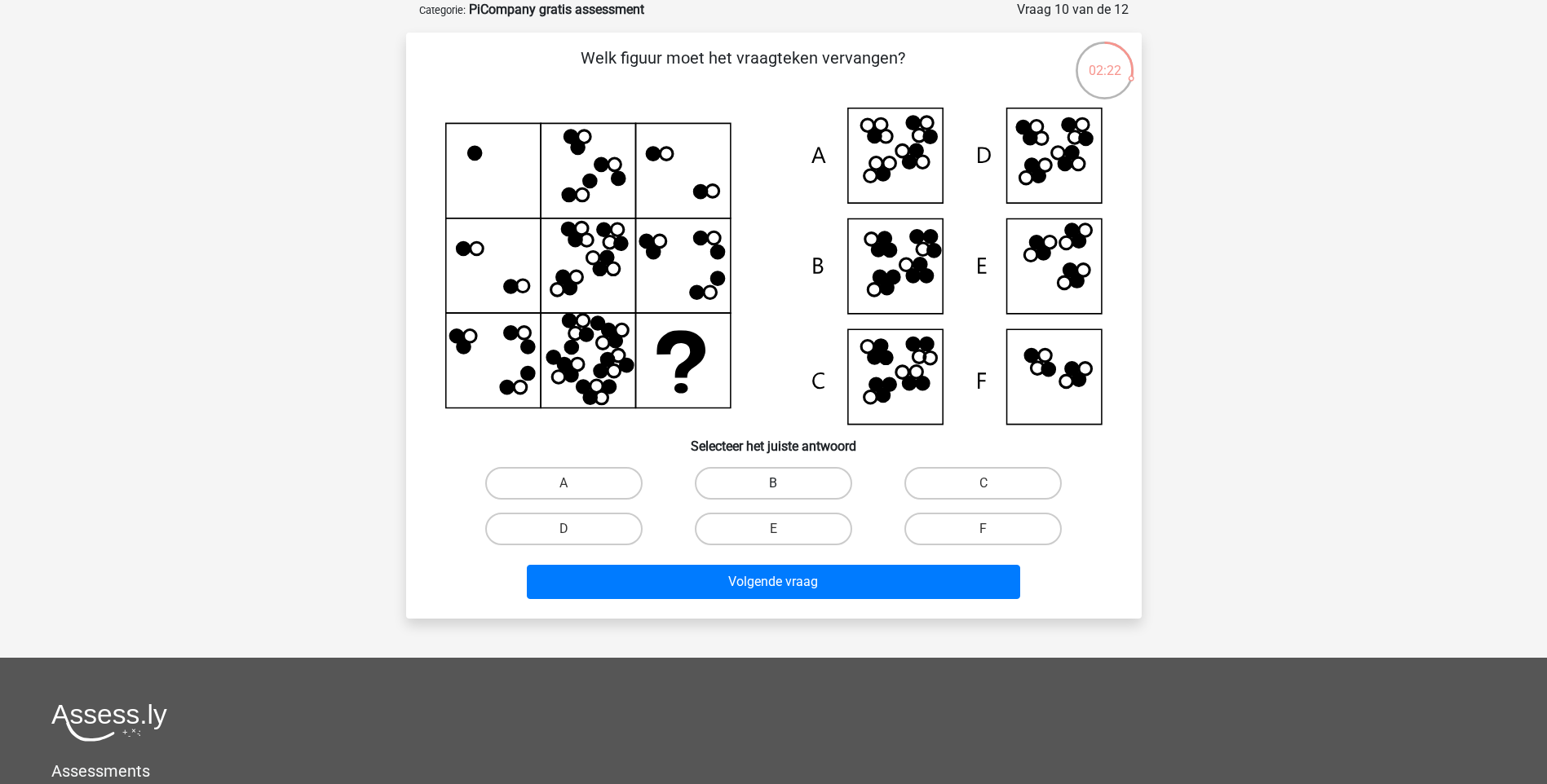
click at [765, 482] on label "B" at bounding box center [774, 483] width 157 height 33
click at [774, 483] on input "B" at bounding box center [778, 488] width 11 height 11
radio input "true"
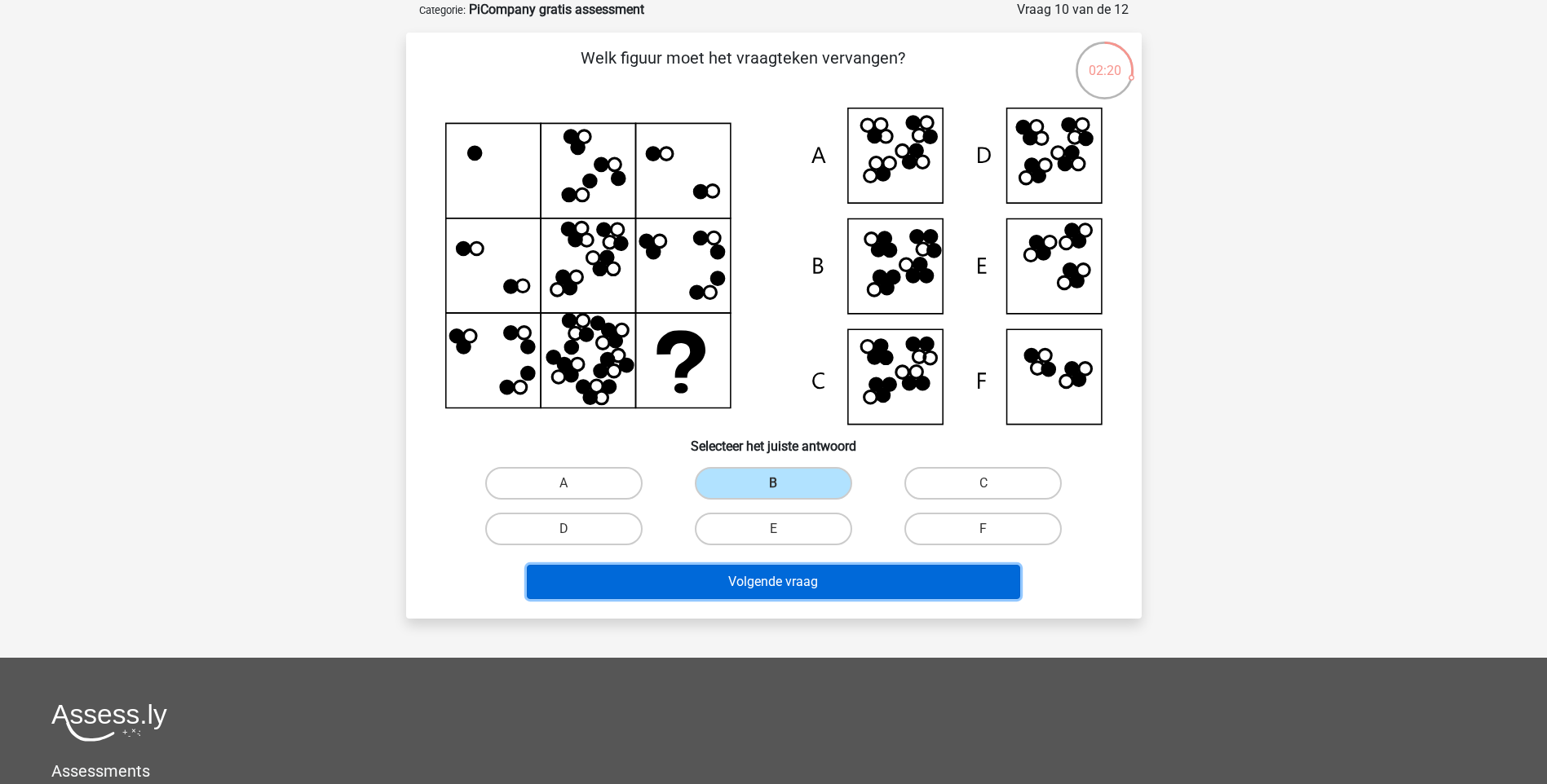
click at [771, 588] on button "Volgende vraag" at bounding box center [774, 582] width 493 height 34
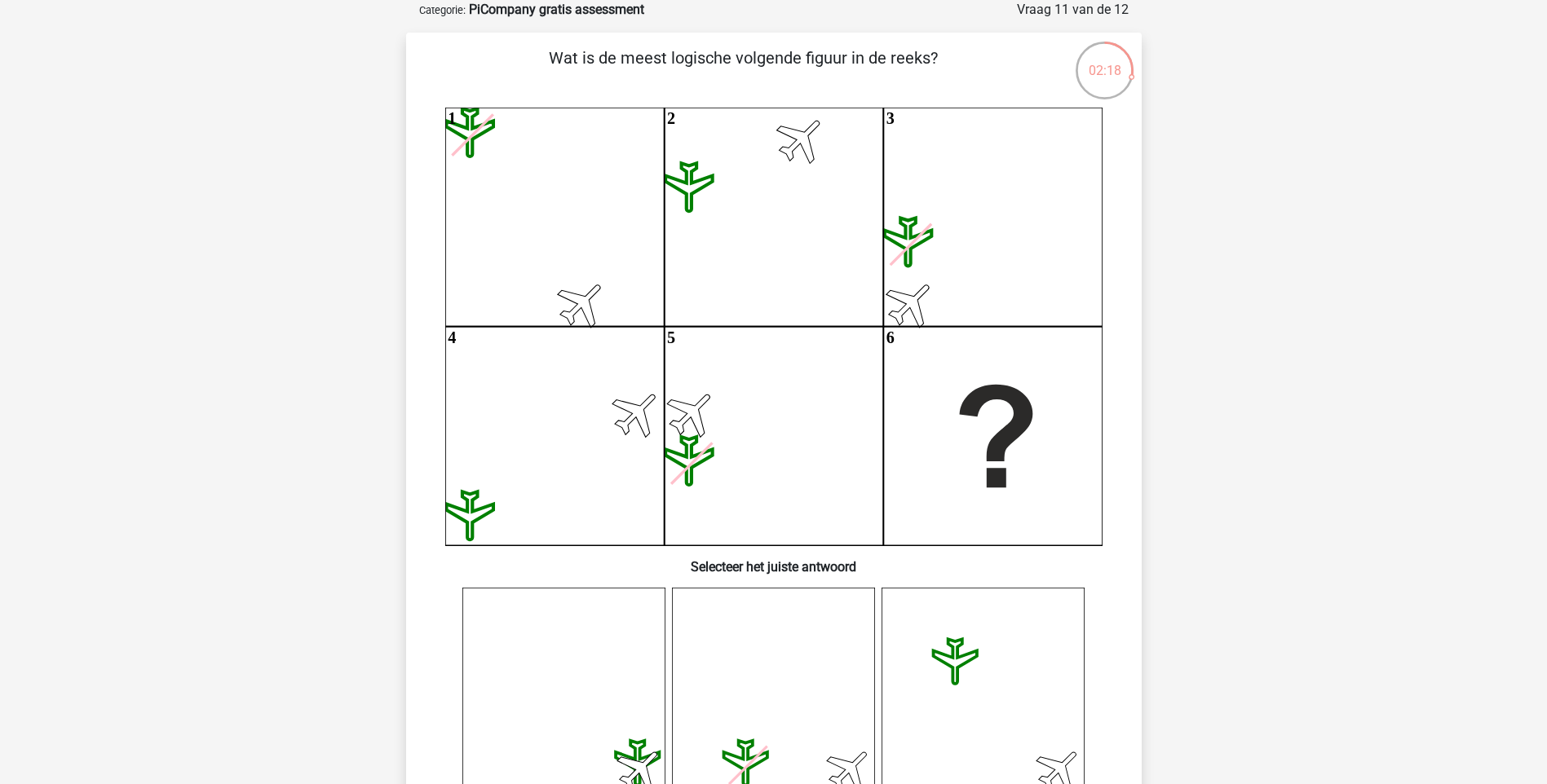
click at [1517, 117] on div "Kies premium rachida rachida.elforkani-01@uwv.nl" at bounding box center [774, 796] width 1547 height 1755
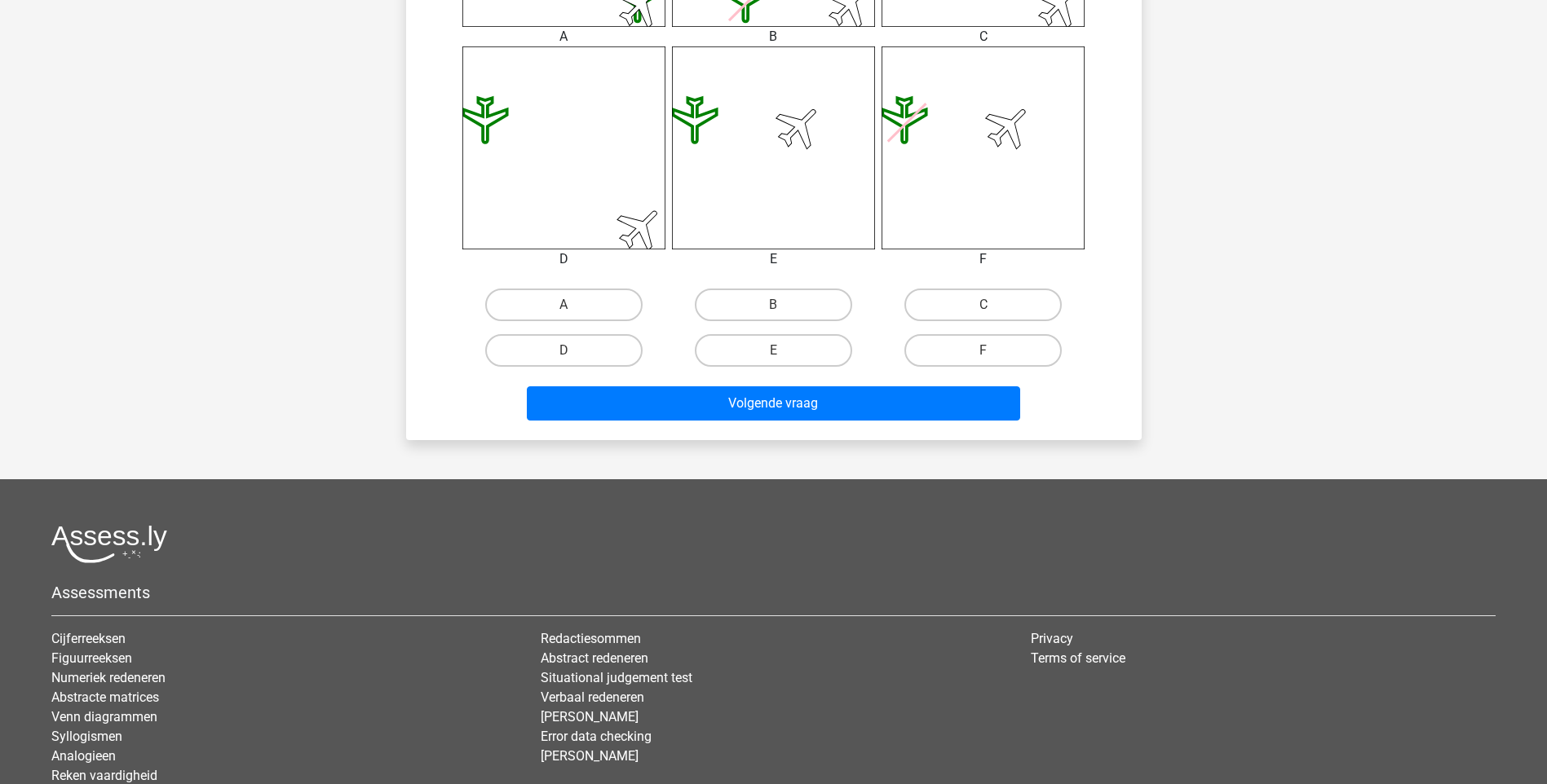
scroll to position [787, 0]
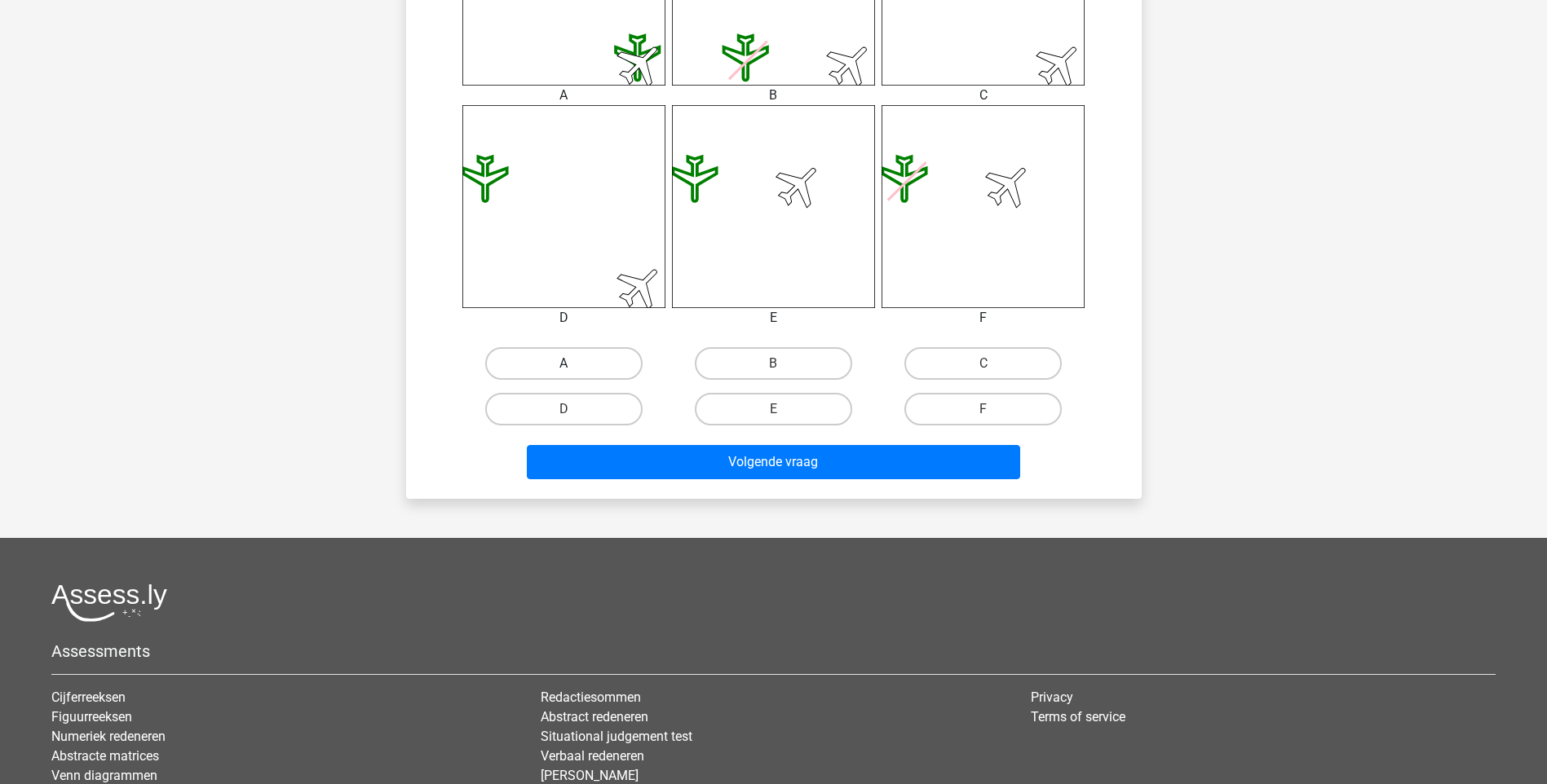
click at [616, 369] on label "A" at bounding box center [564, 364] width 157 height 33
click at [574, 369] on input "A" at bounding box center [568, 369] width 11 height 11
radio input "true"
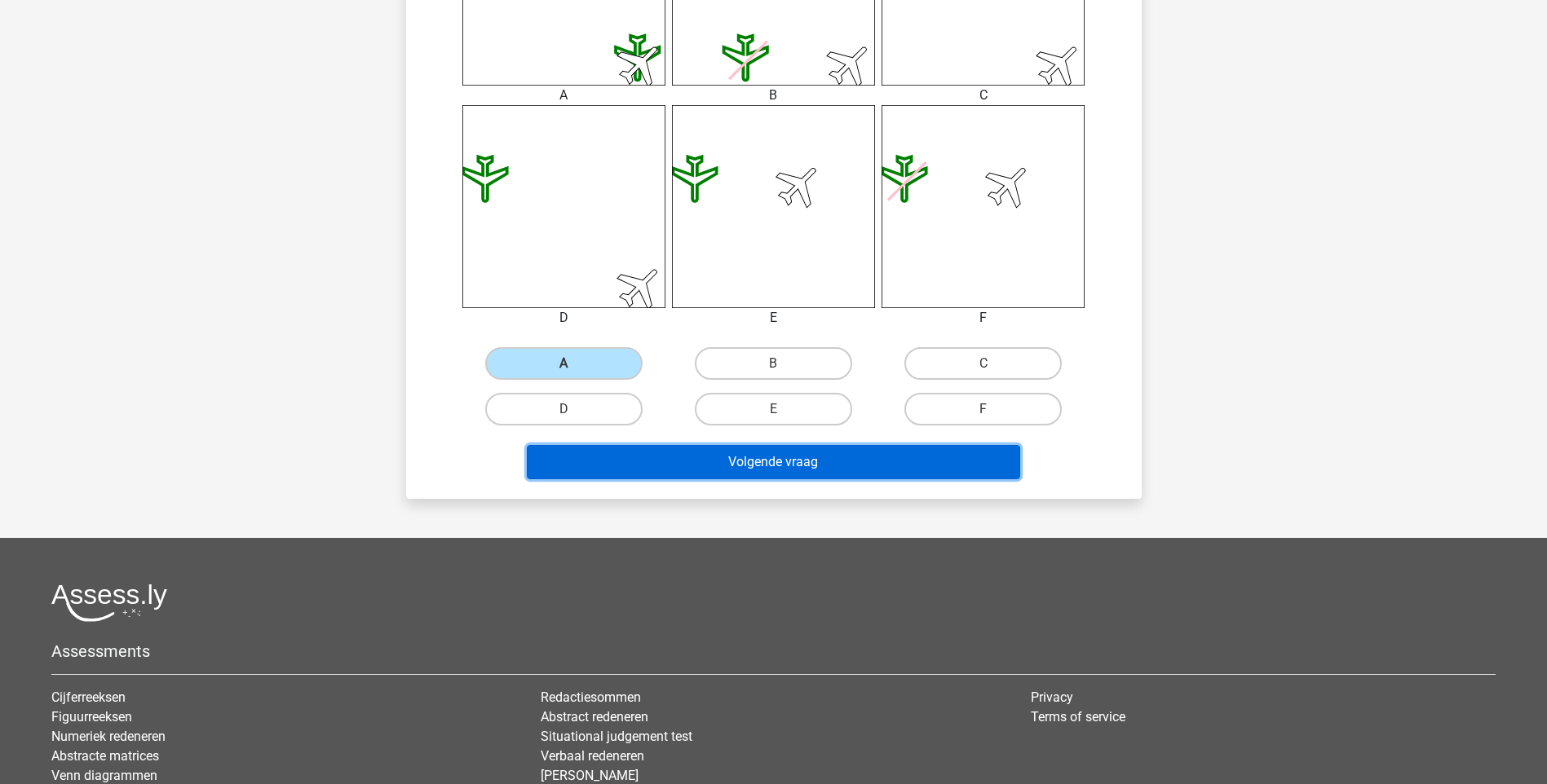
click at [738, 464] on button "Volgende vraag" at bounding box center [774, 462] width 493 height 34
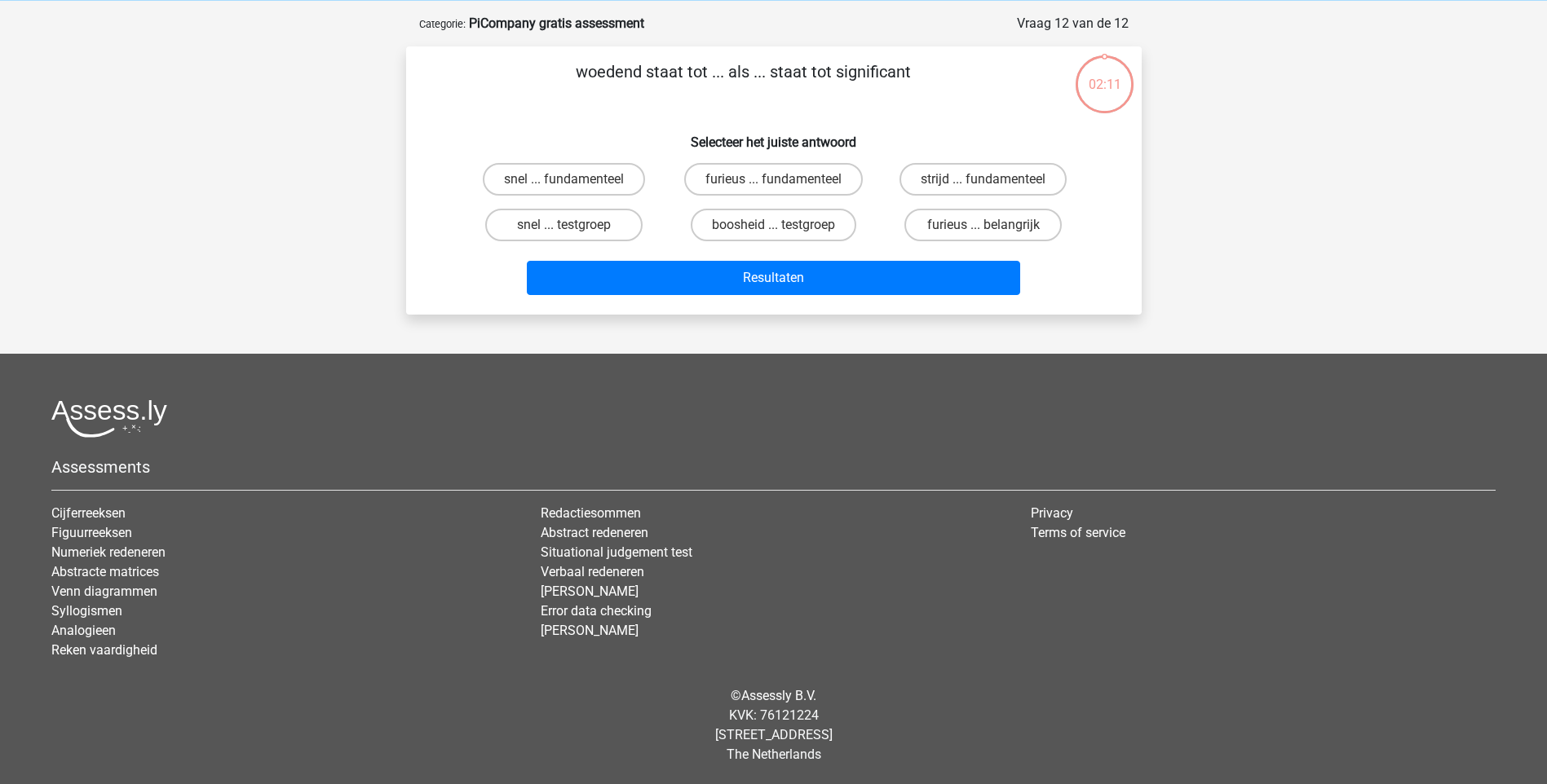
scroll to position [68, 0]
click at [759, 221] on label "boosheid ... testgroep" at bounding box center [774, 224] width 165 height 33
click at [774, 225] on input "boosheid ... testgroep" at bounding box center [778, 230] width 11 height 11
radio input "true"
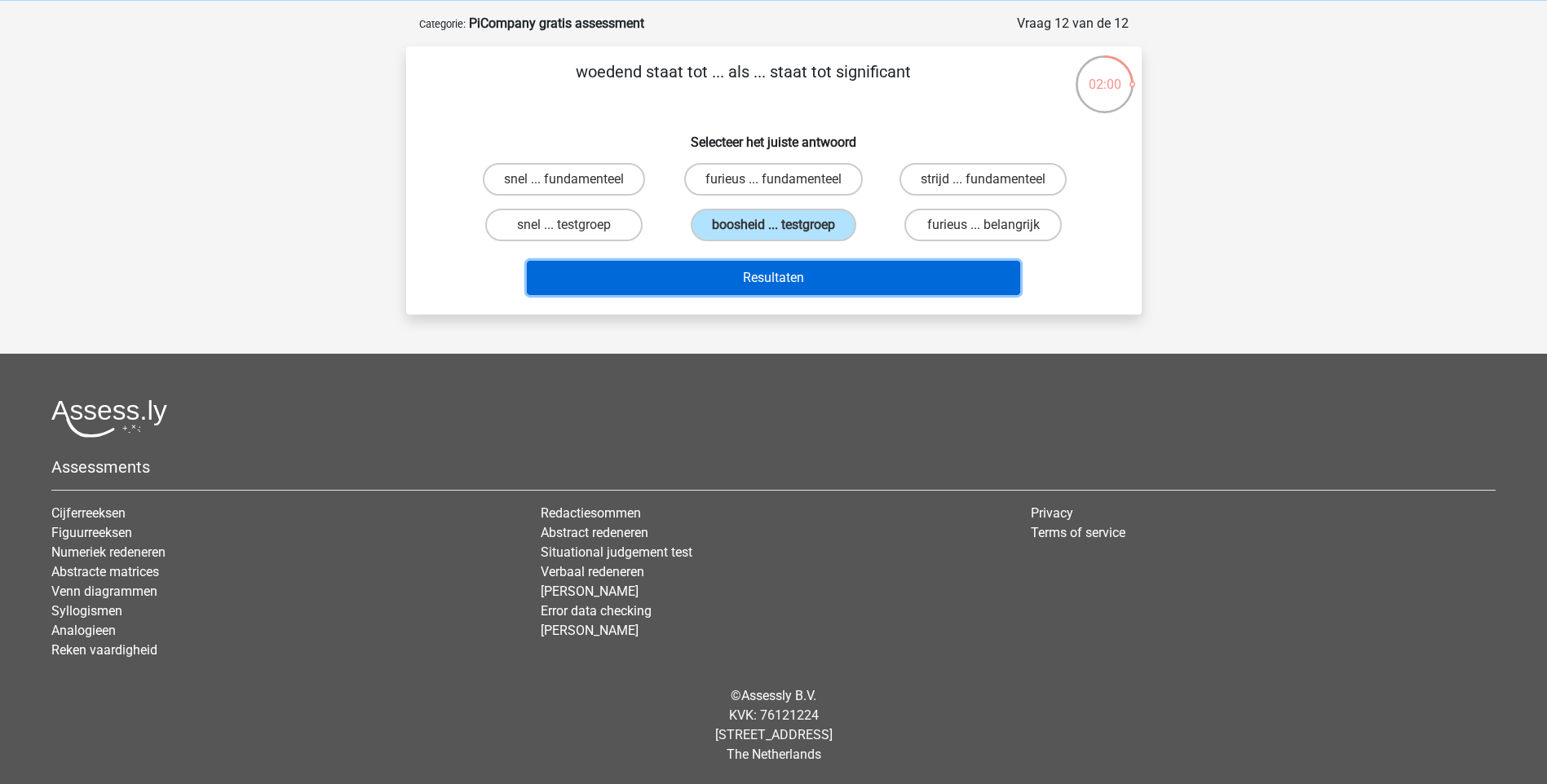
click at [767, 276] on button "Resultaten" at bounding box center [774, 278] width 493 height 34
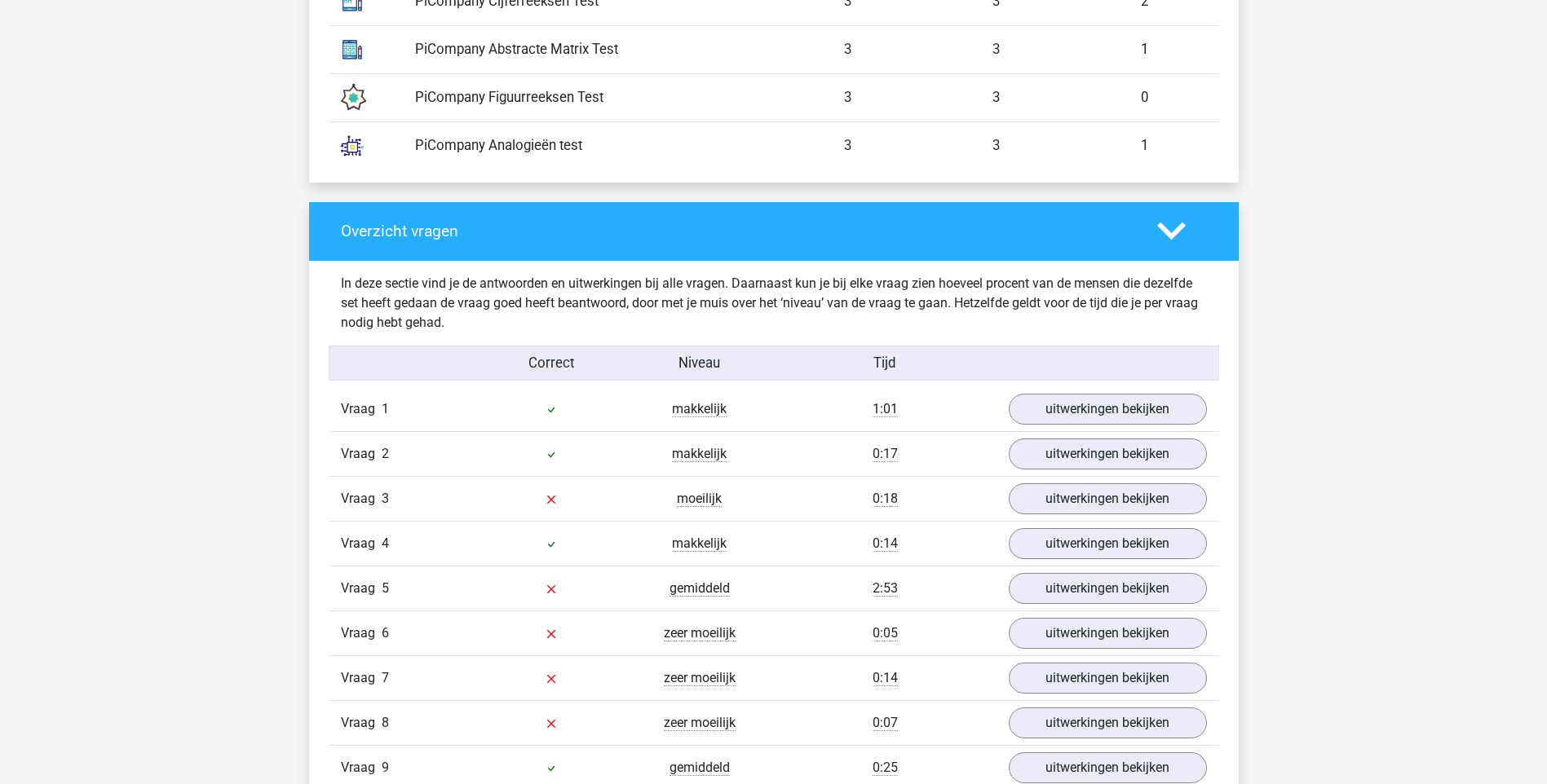
scroll to position [1506, 0]
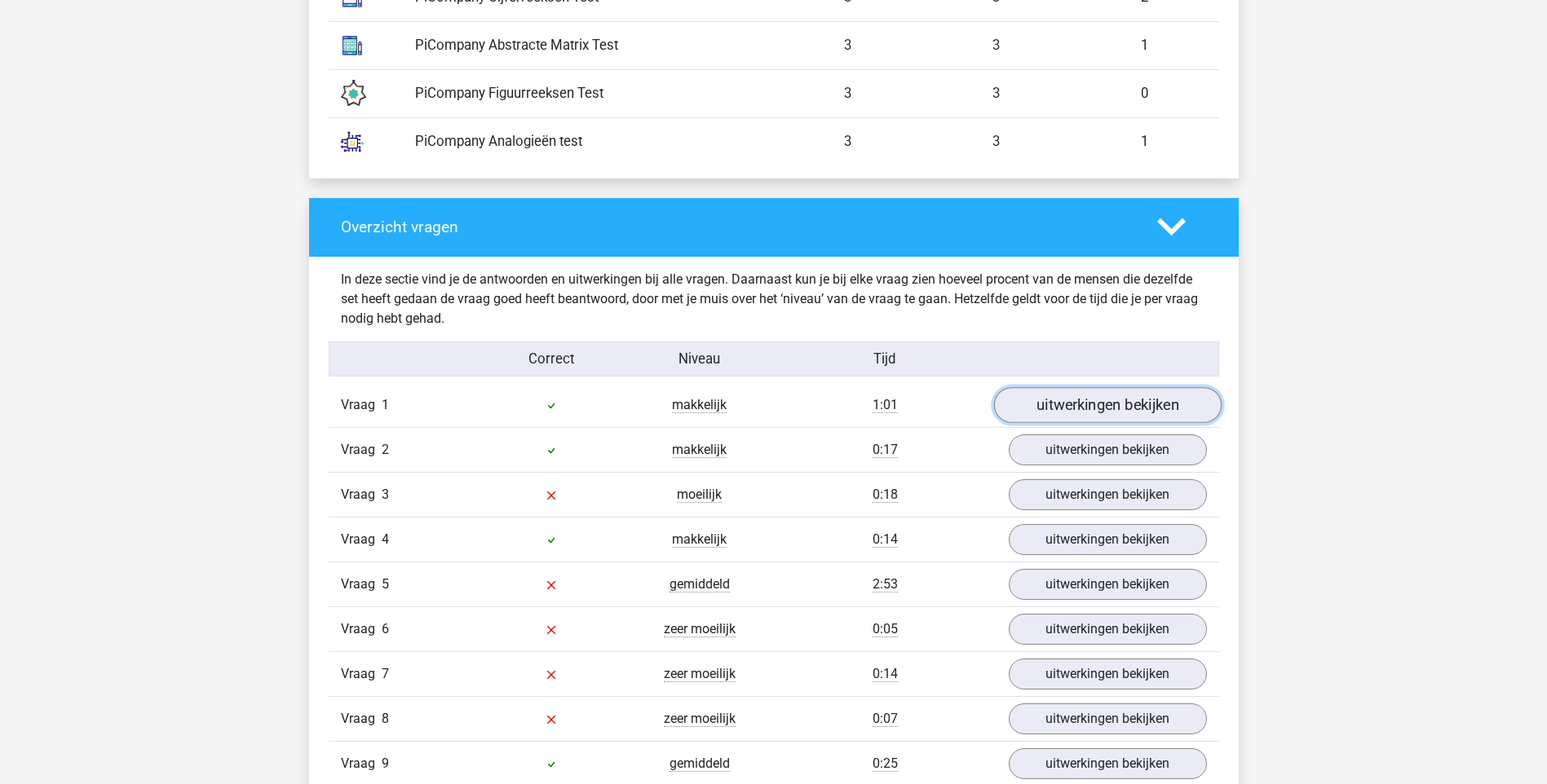
click at [1146, 409] on link "uitwerkingen bekijken" at bounding box center [1107, 405] width 227 height 36
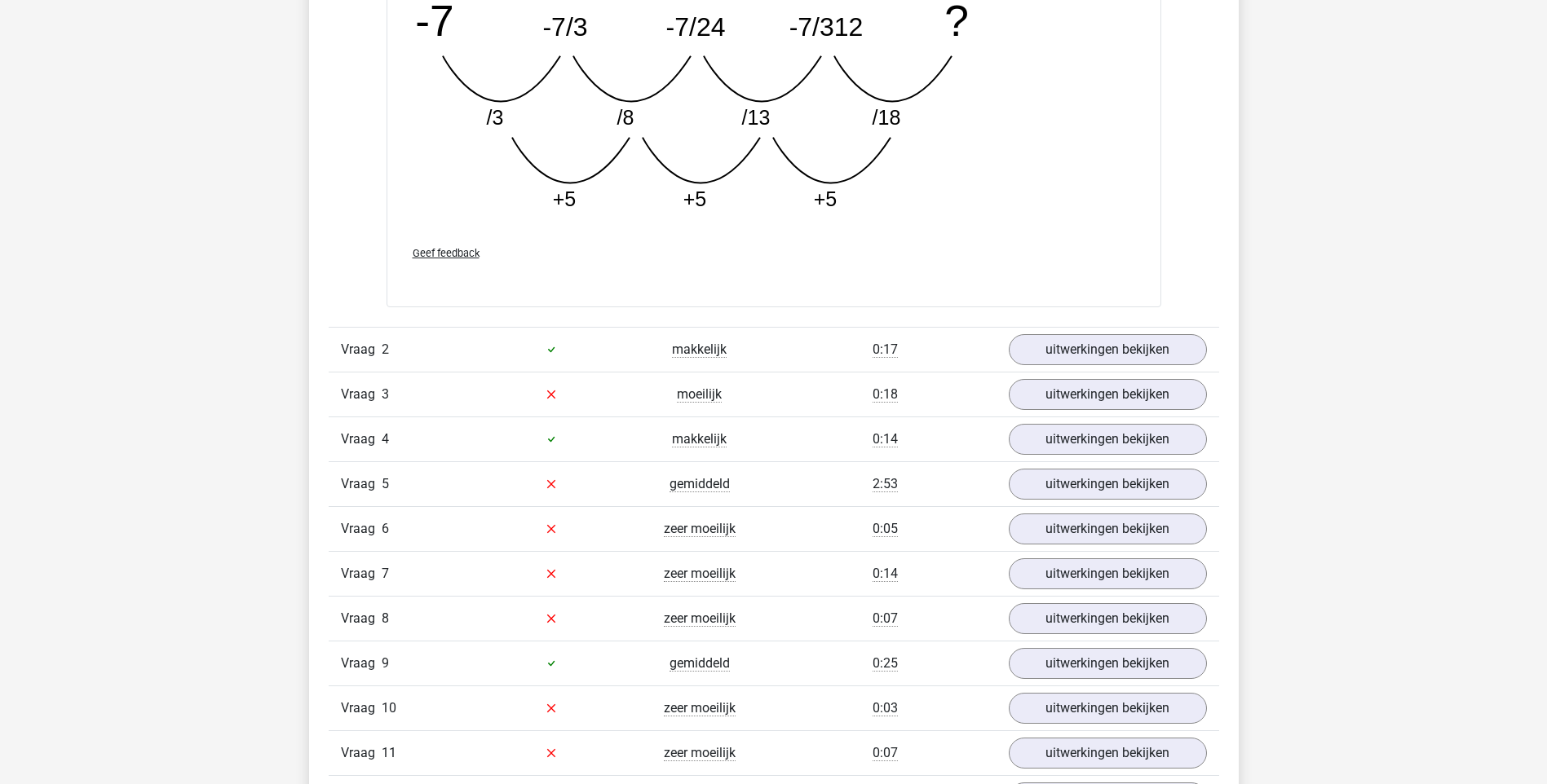
scroll to position [2468, 0]
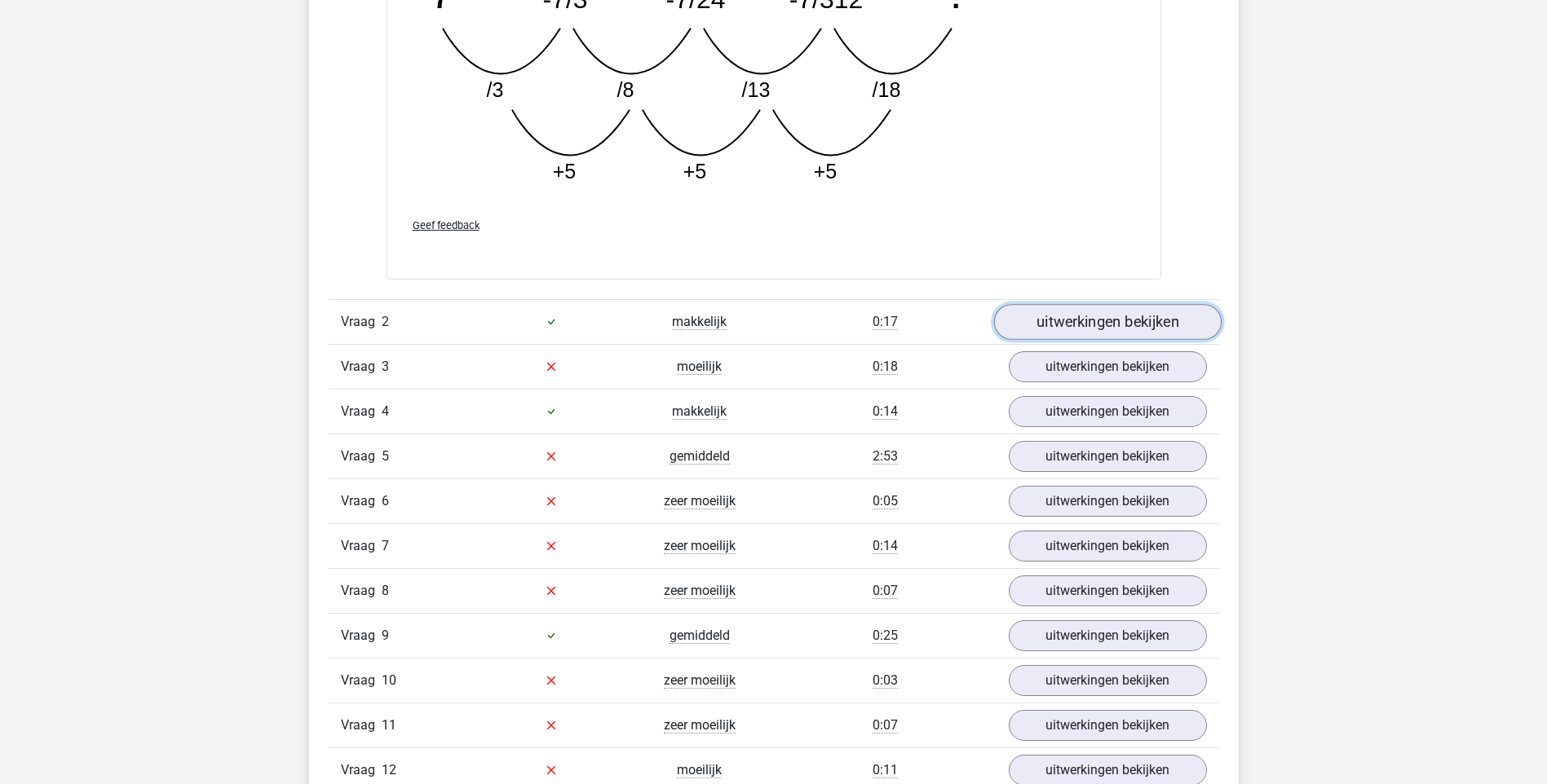
click at [1140, 314] on link "uitwerkingen bekijken" at bounding box center [1107, 322] width 227 height 36
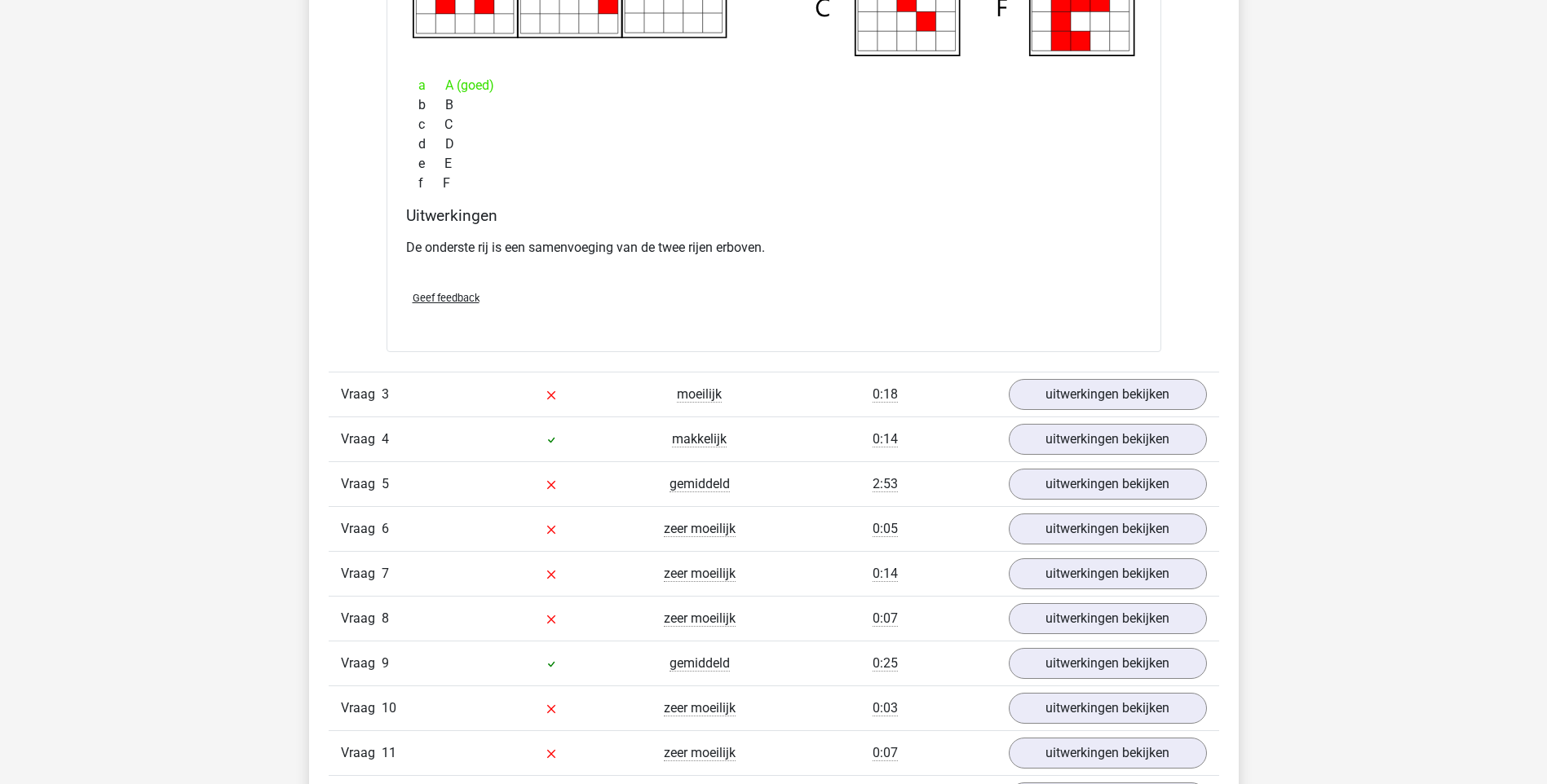
scroll to position [3138, 0]
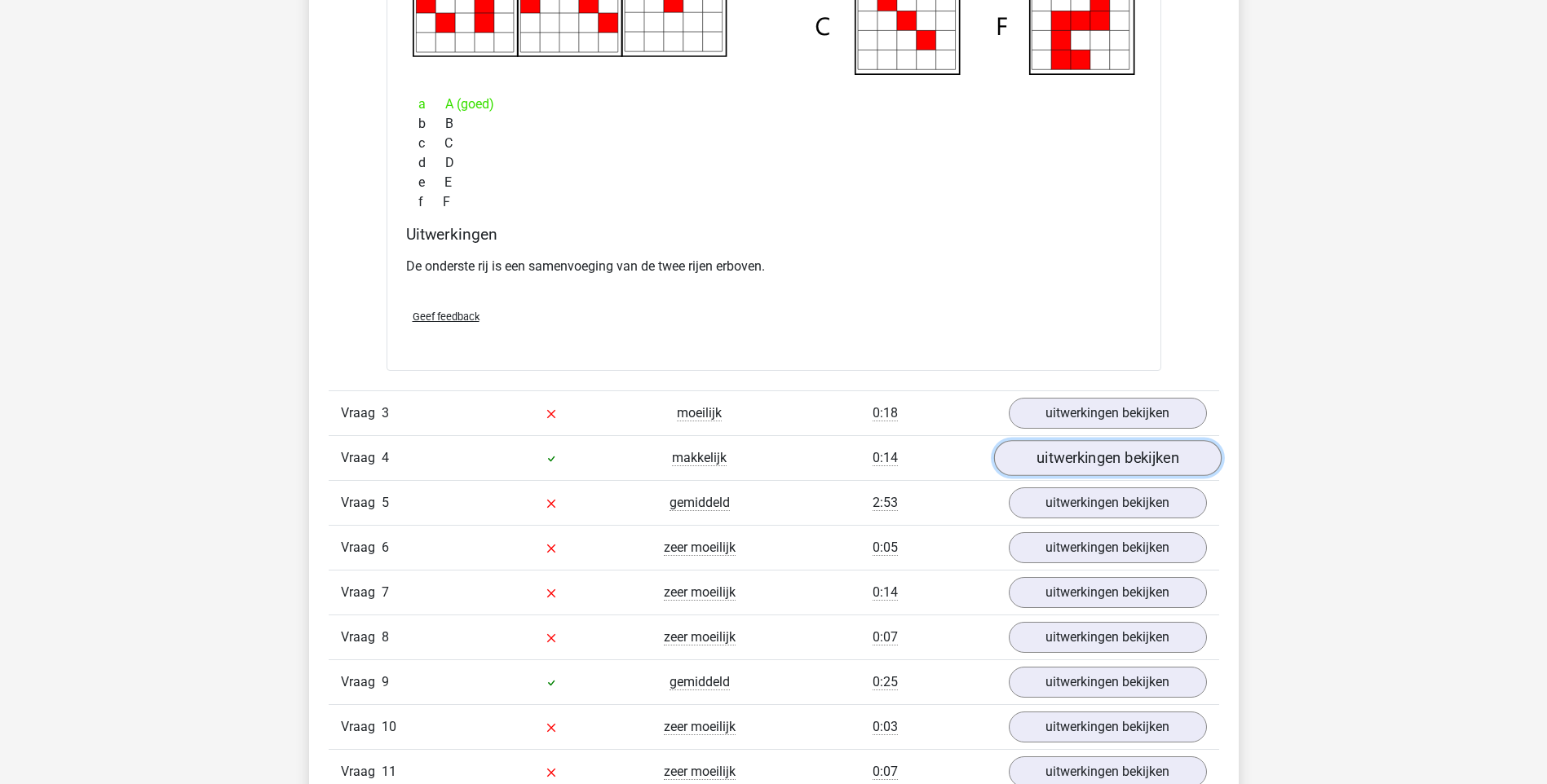
click at [1147, 469] on link "uitwerkingen bekijken" at bounding box center [1107, 458] width 227 height 36
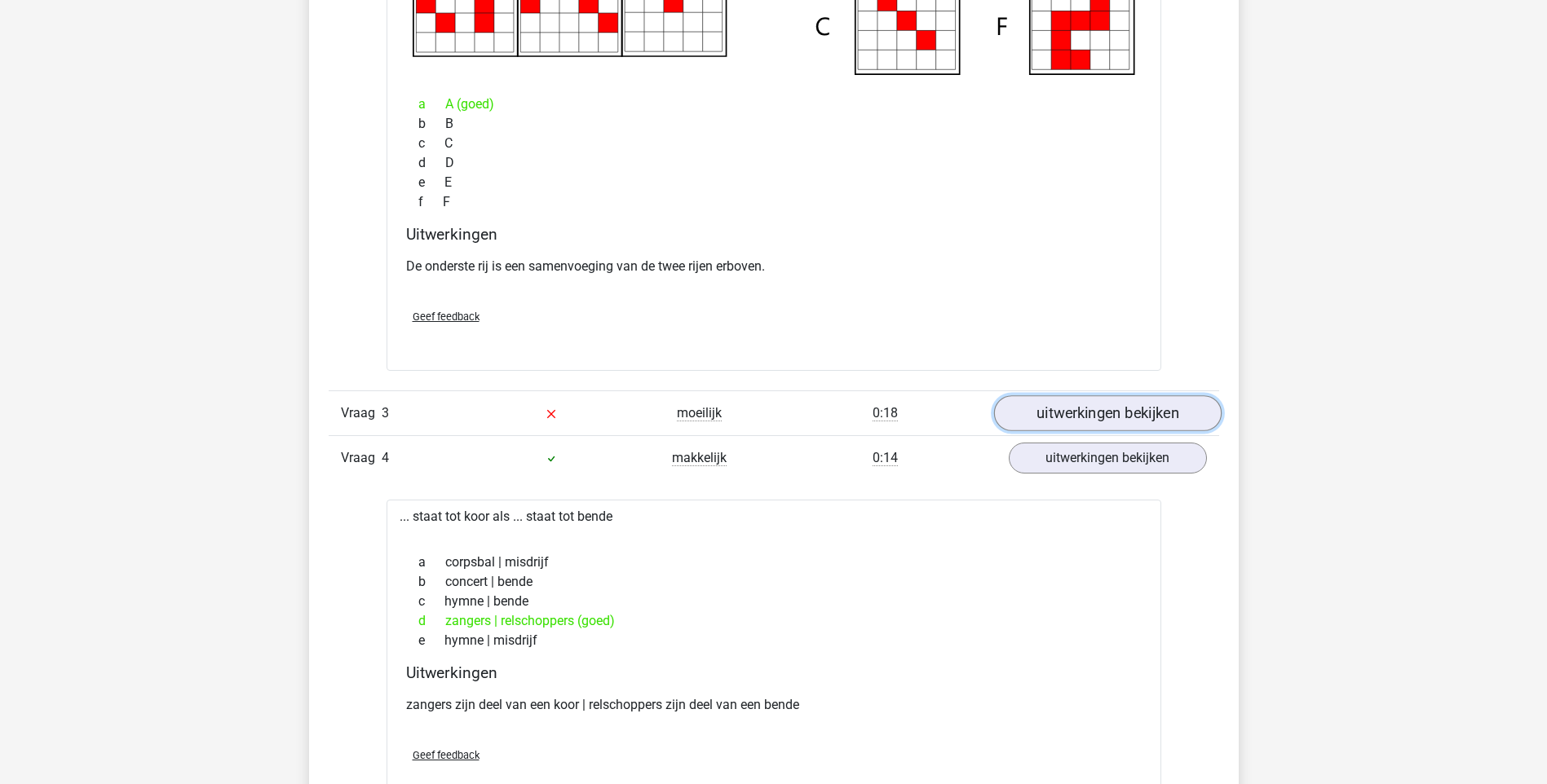
click at [1159, 410] on link "uitwerkingen bekijken" at bounding box center [1107, 413] width 227 height 36
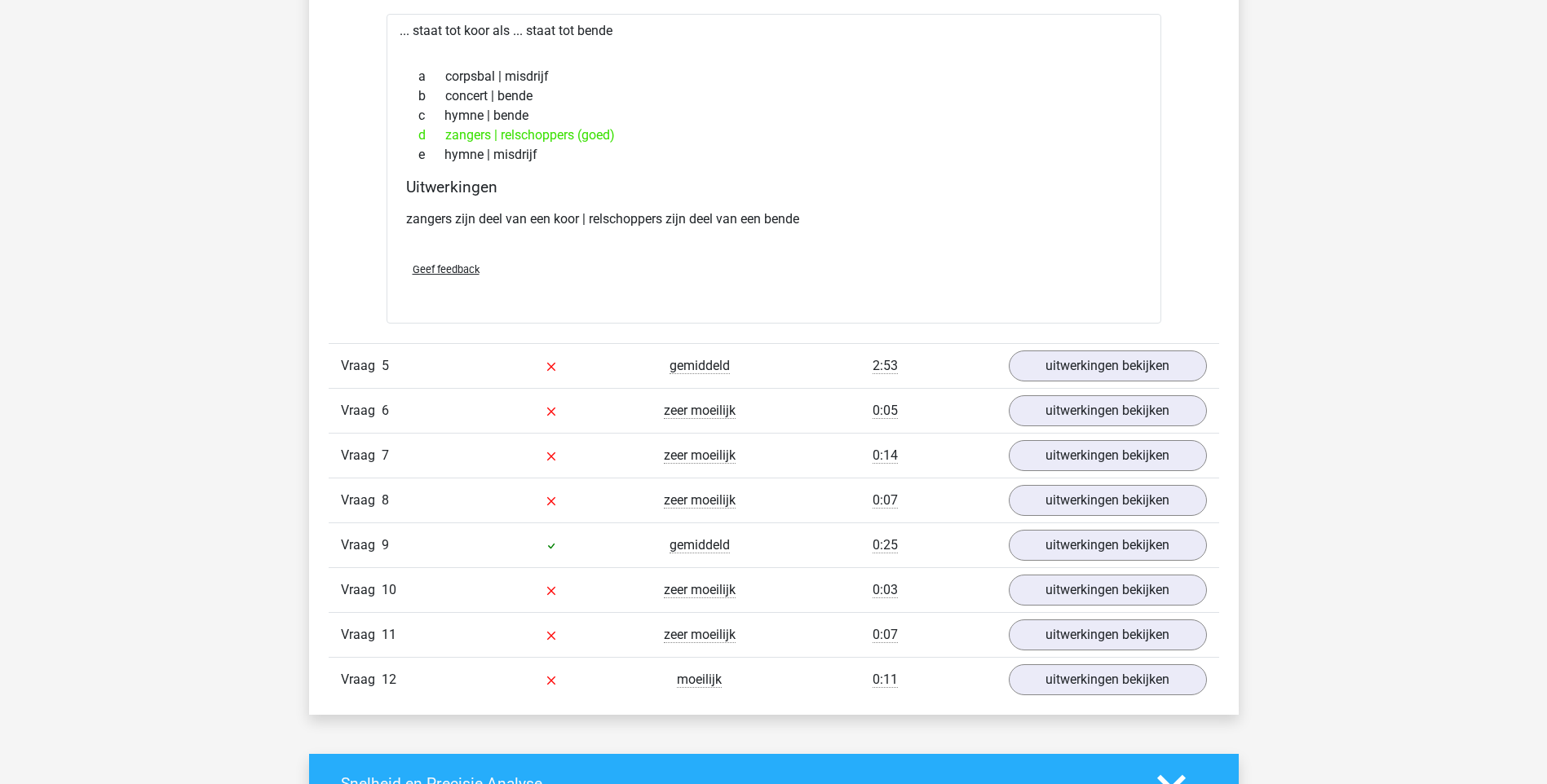
scroll to position [5343, 0]
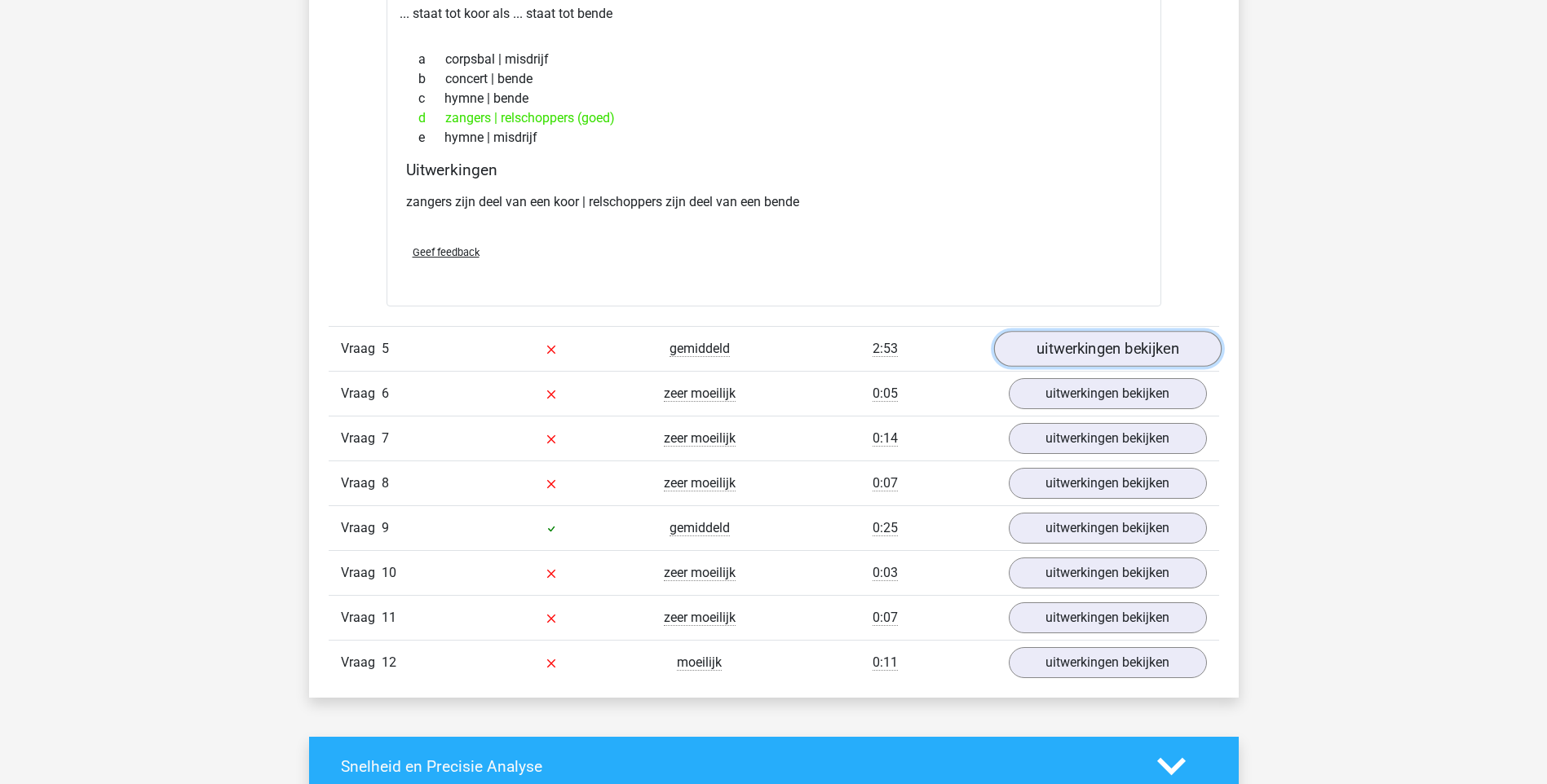
click at [1111, 343] on link "uitwerkingen bekijken" at bounding box center [1107, 349] width 227 height 36
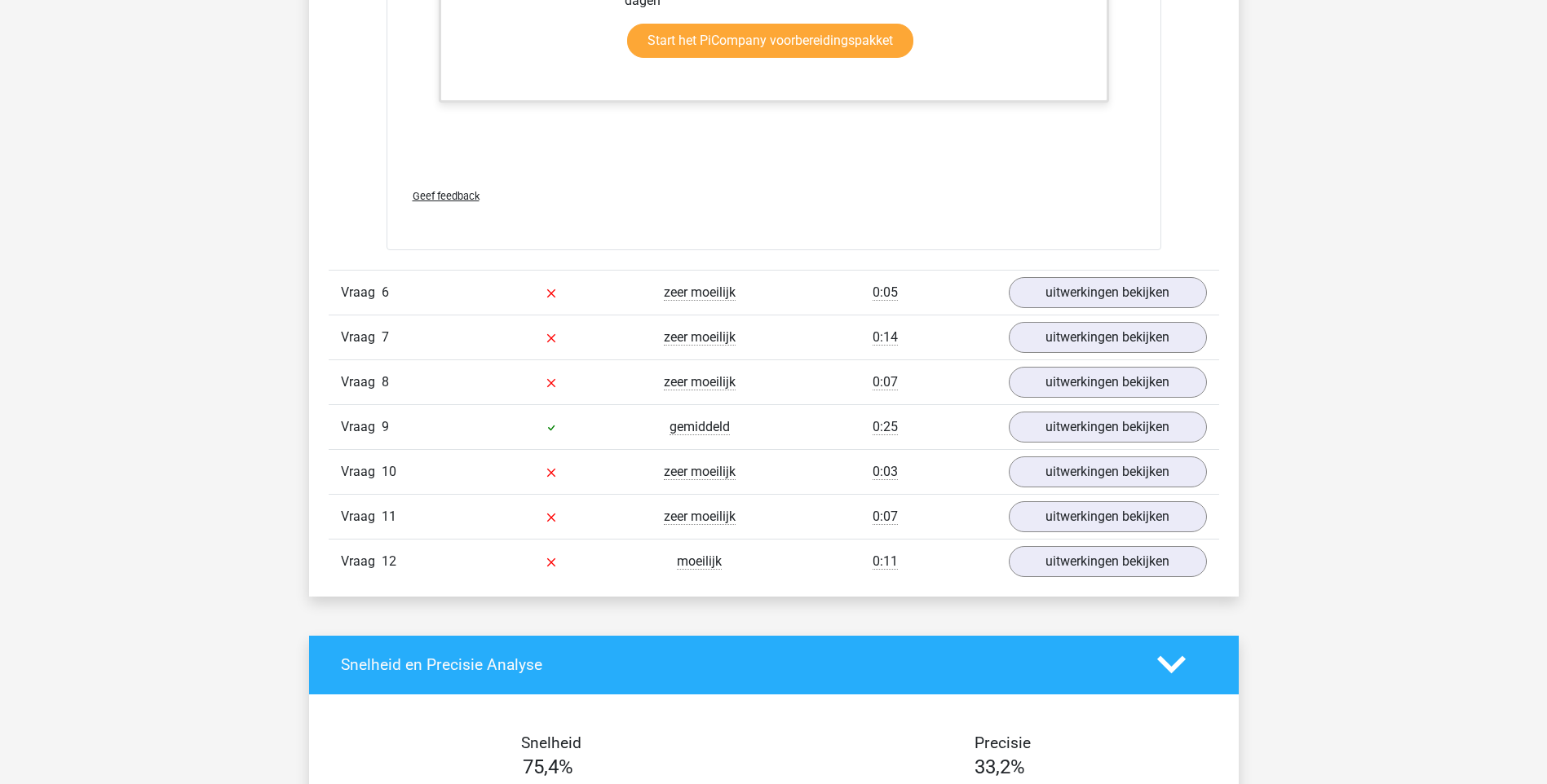
scroll to position [6445, 0]
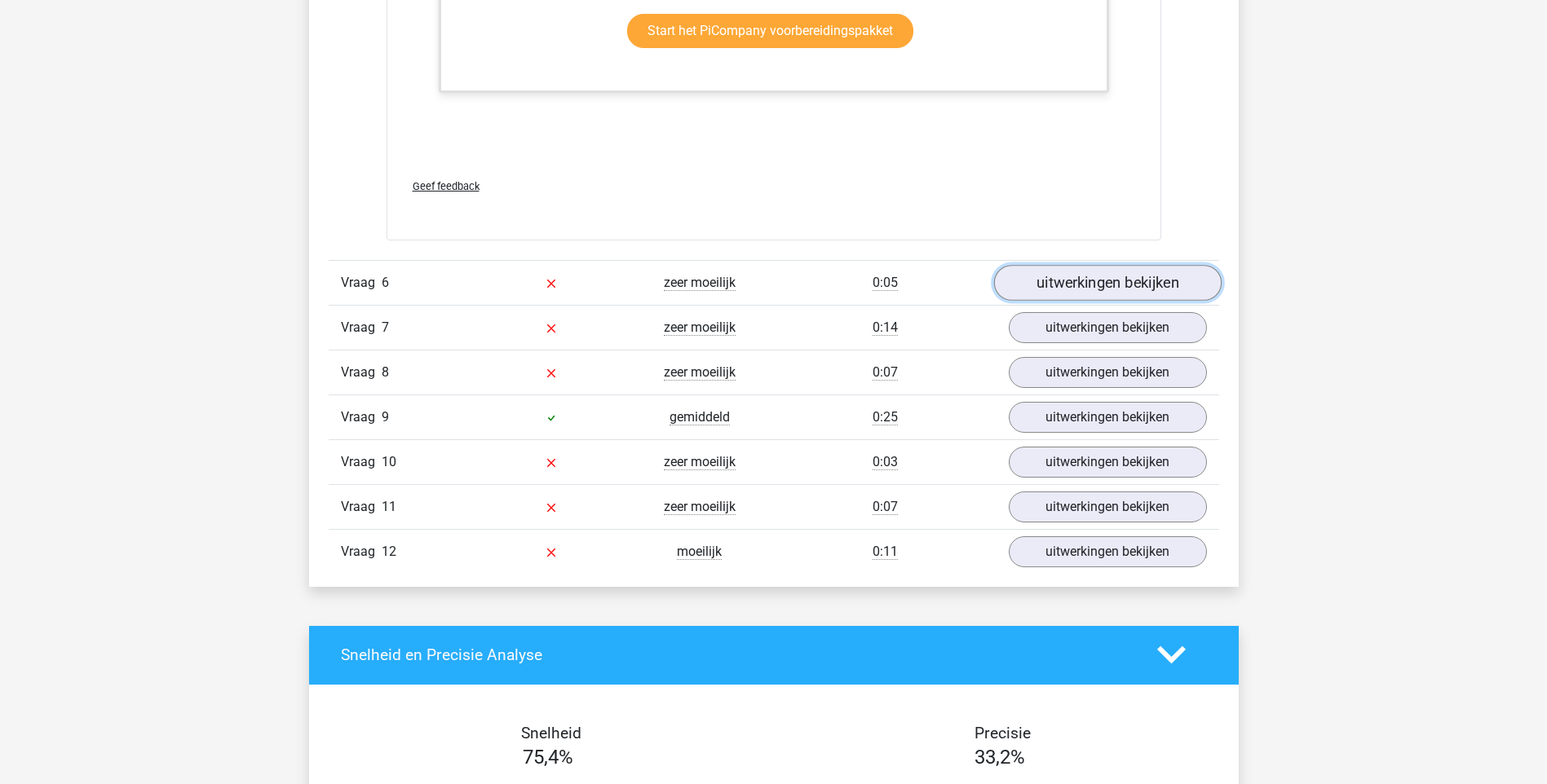
click at [1154, 283] on link "uitwerkingen bekijken" at bounding box center [1107, 283] width 227 height 36
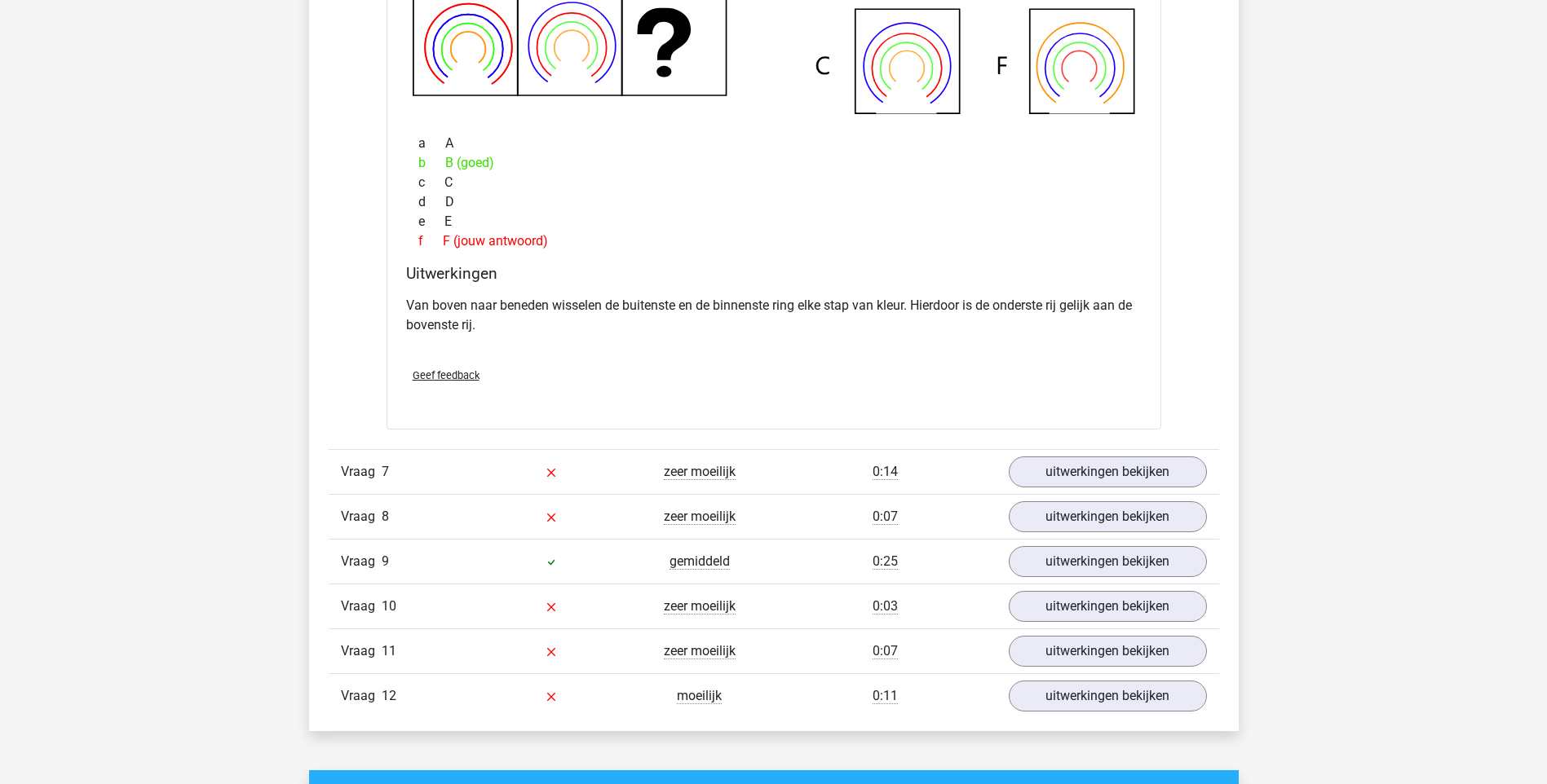
scroll to position [7080, 0]
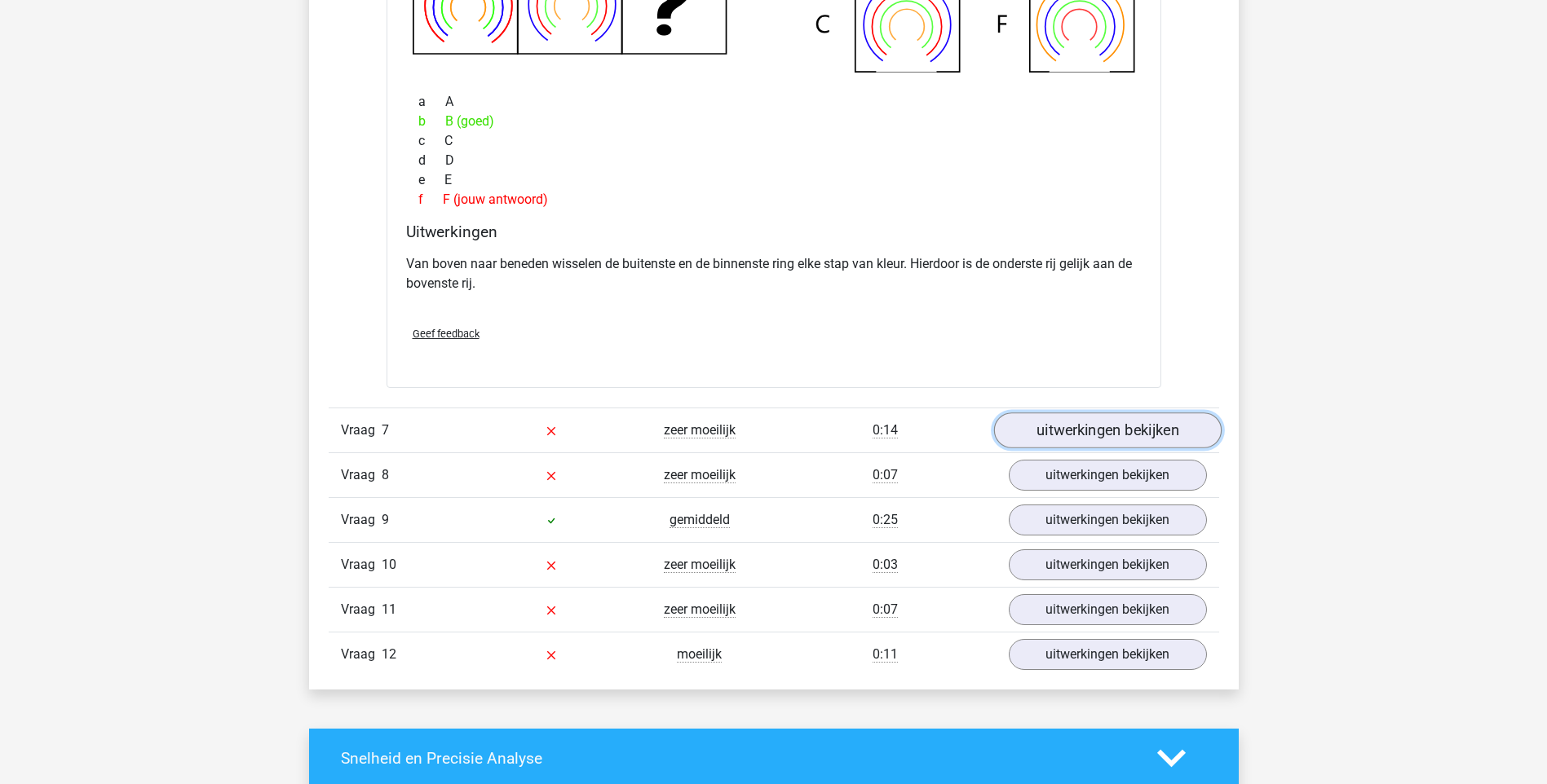
click at [1127, 430] on link "uitwerkingen bekijken" at bounding box center [1107, 430] width 227 height 36
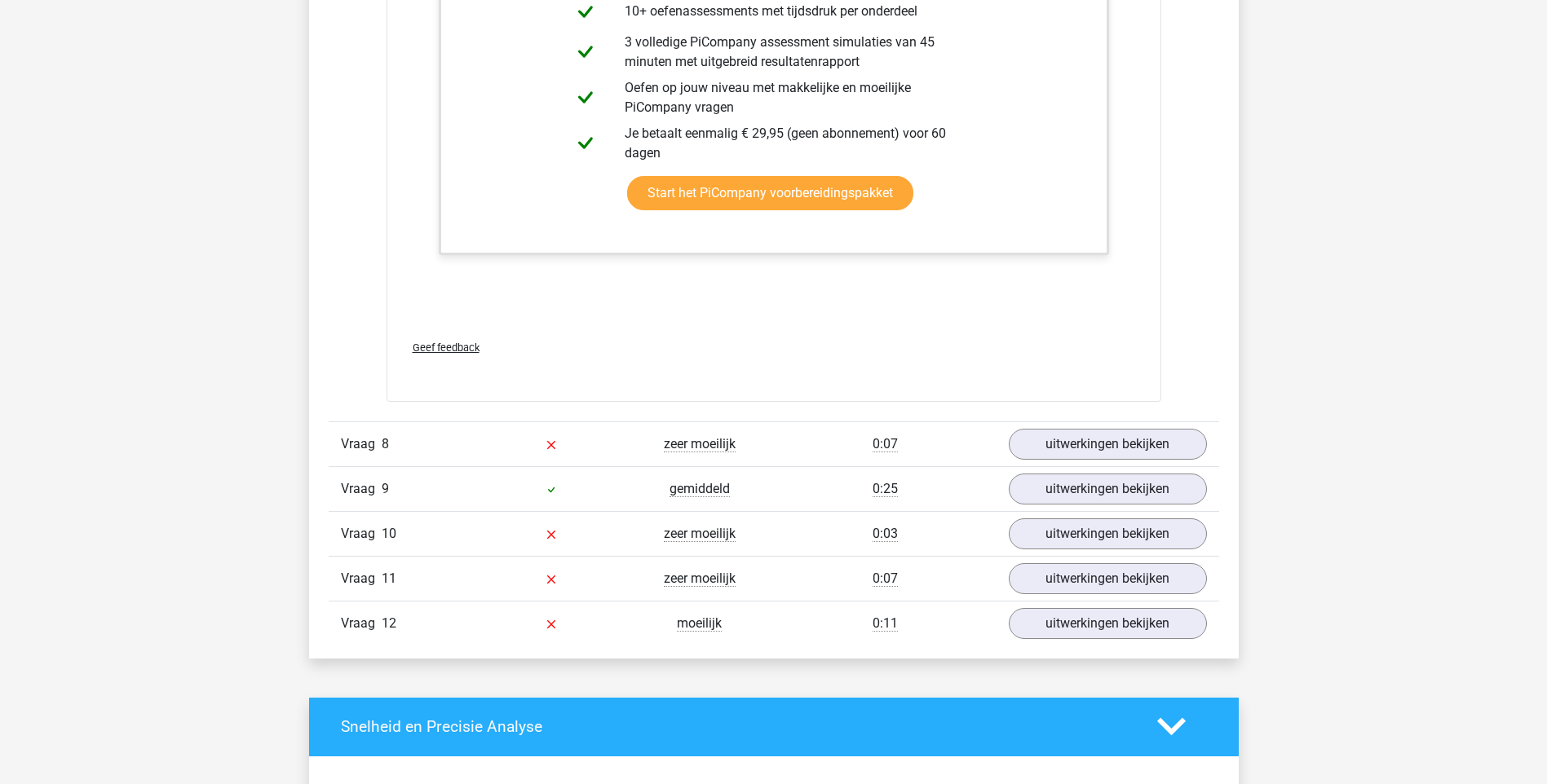
scroll to position [5624, 0]
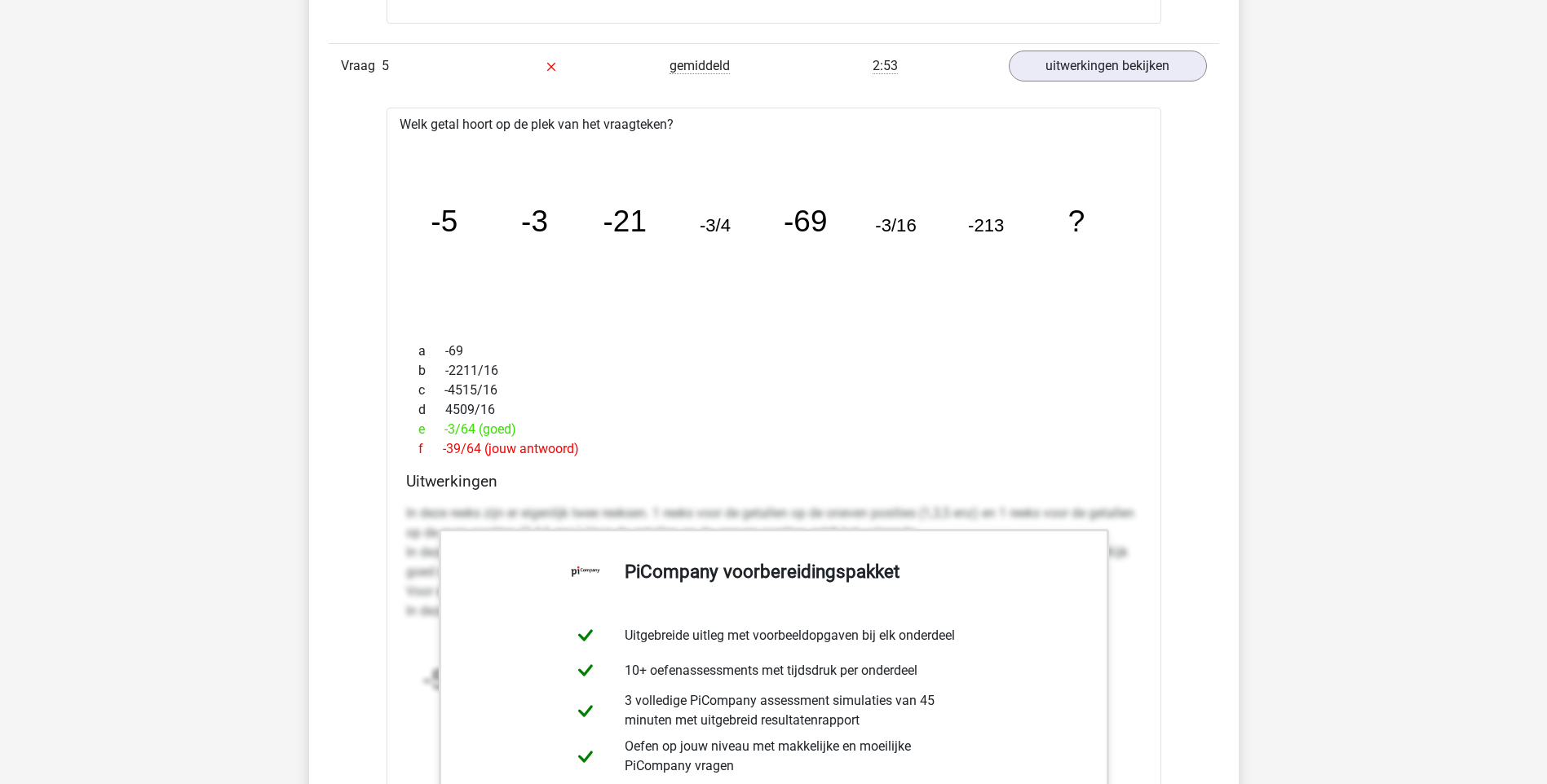
drag, startPoint x: 1383, startPoint y: 438, endPoint x: 1559, endPoint y: 413, distance: 177.8
drag, startPoint x: 1559, startPoint y: 413, endPoint x: 1560, endPoint y: 563, distance: 150.0
drag, startPoint x: 1560, startPoint y: 563, endPoint x: 1514, endPoint y: 402, distance: 167.4
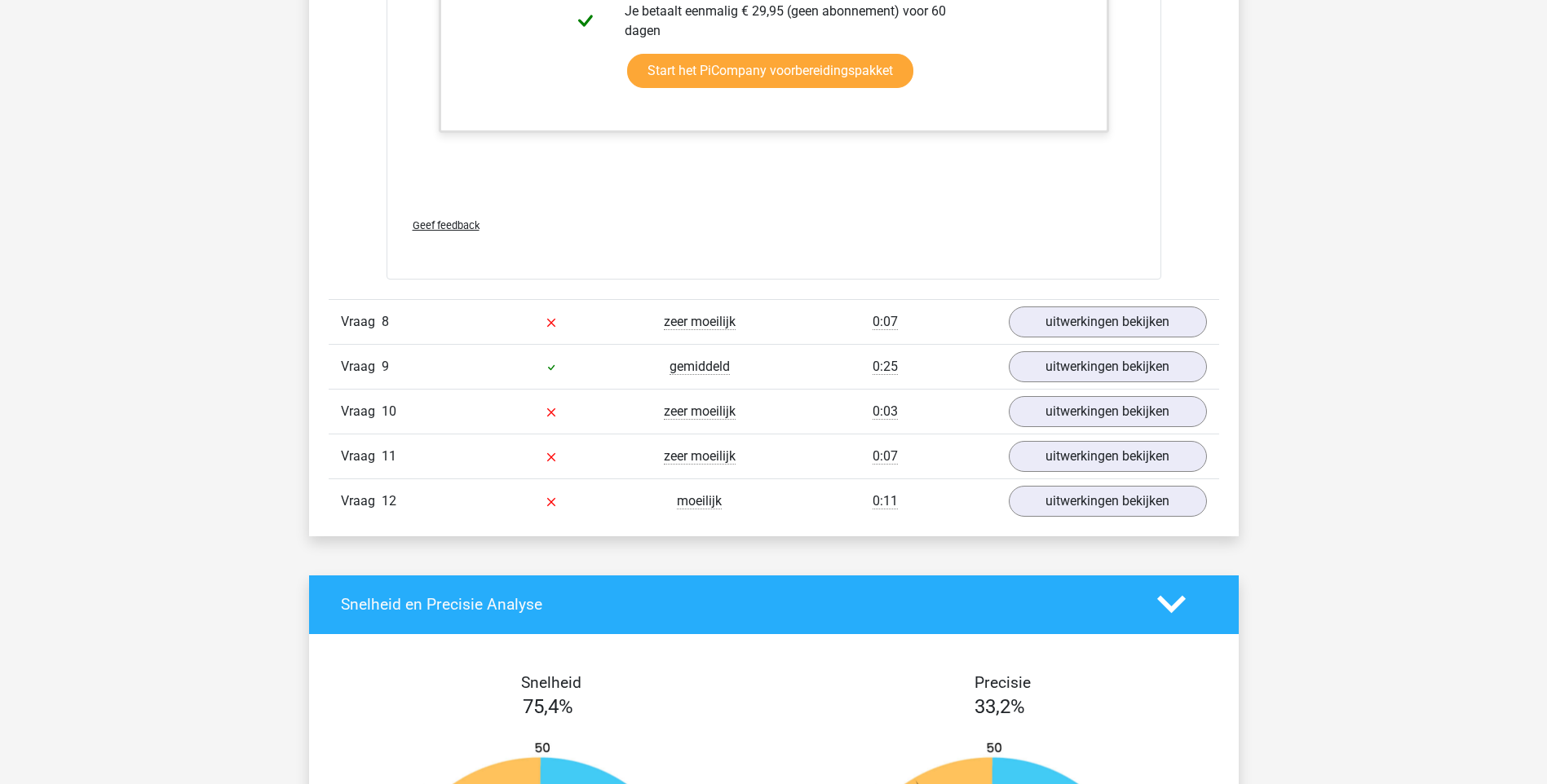
scroll to position [8984, 0]
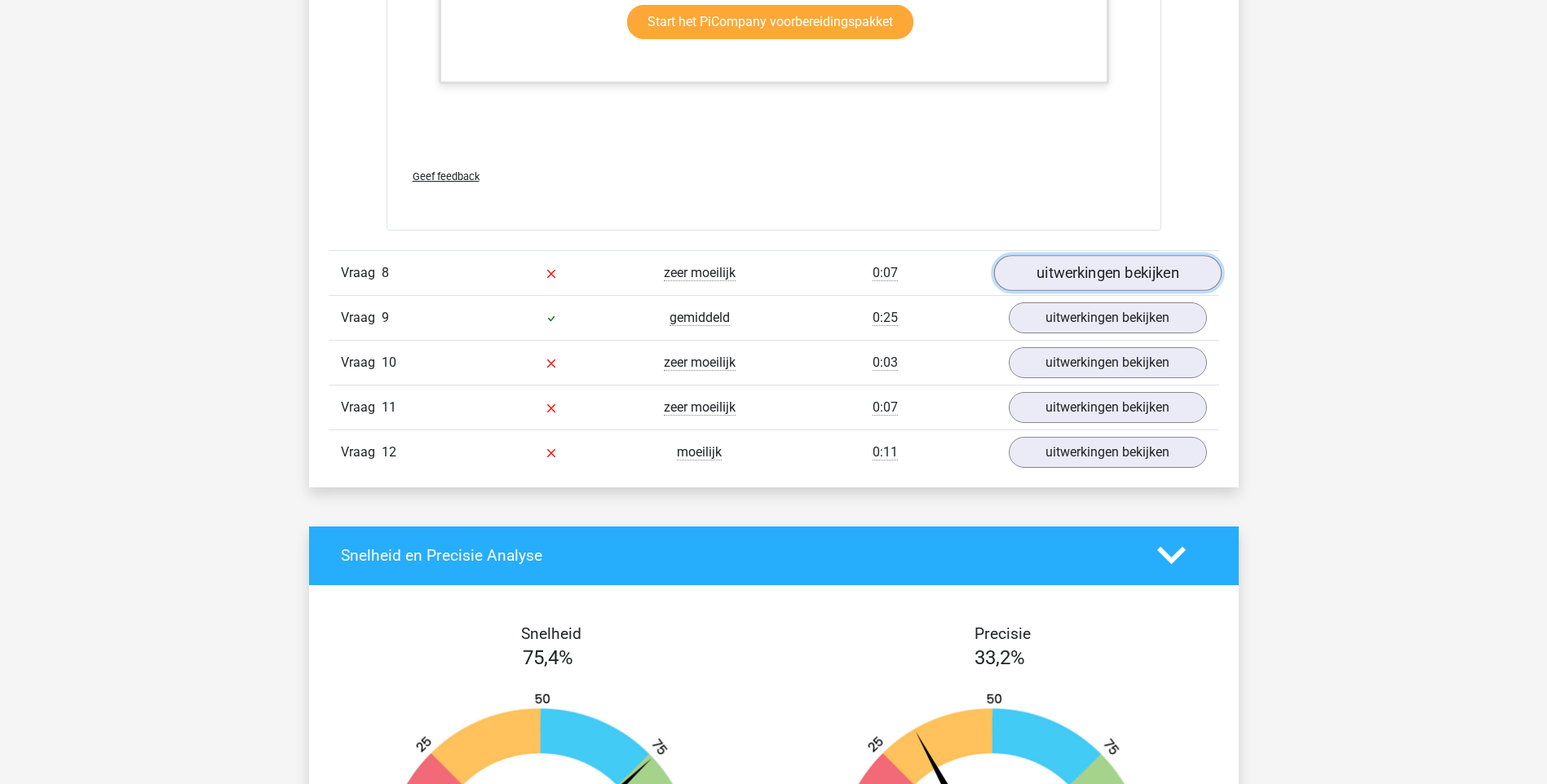
click at [1089, 276] on link "uitwerkingen bekijken" at bounding box center [1107, 273] width 227 height 36
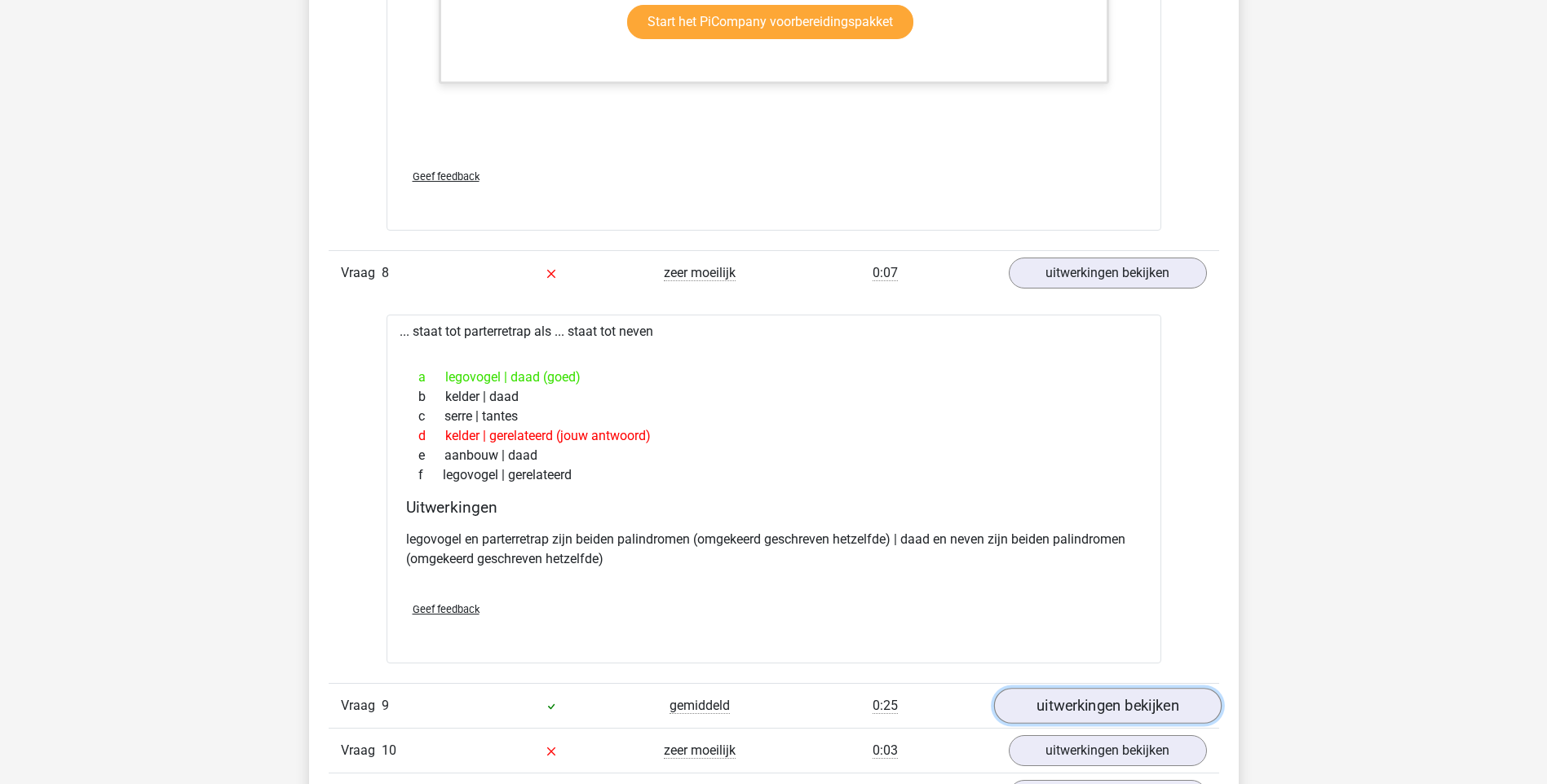
click at [1134, 708] on link "uitwerkingen bekijken" at bounding box center [1107, 706] width 227 height 36
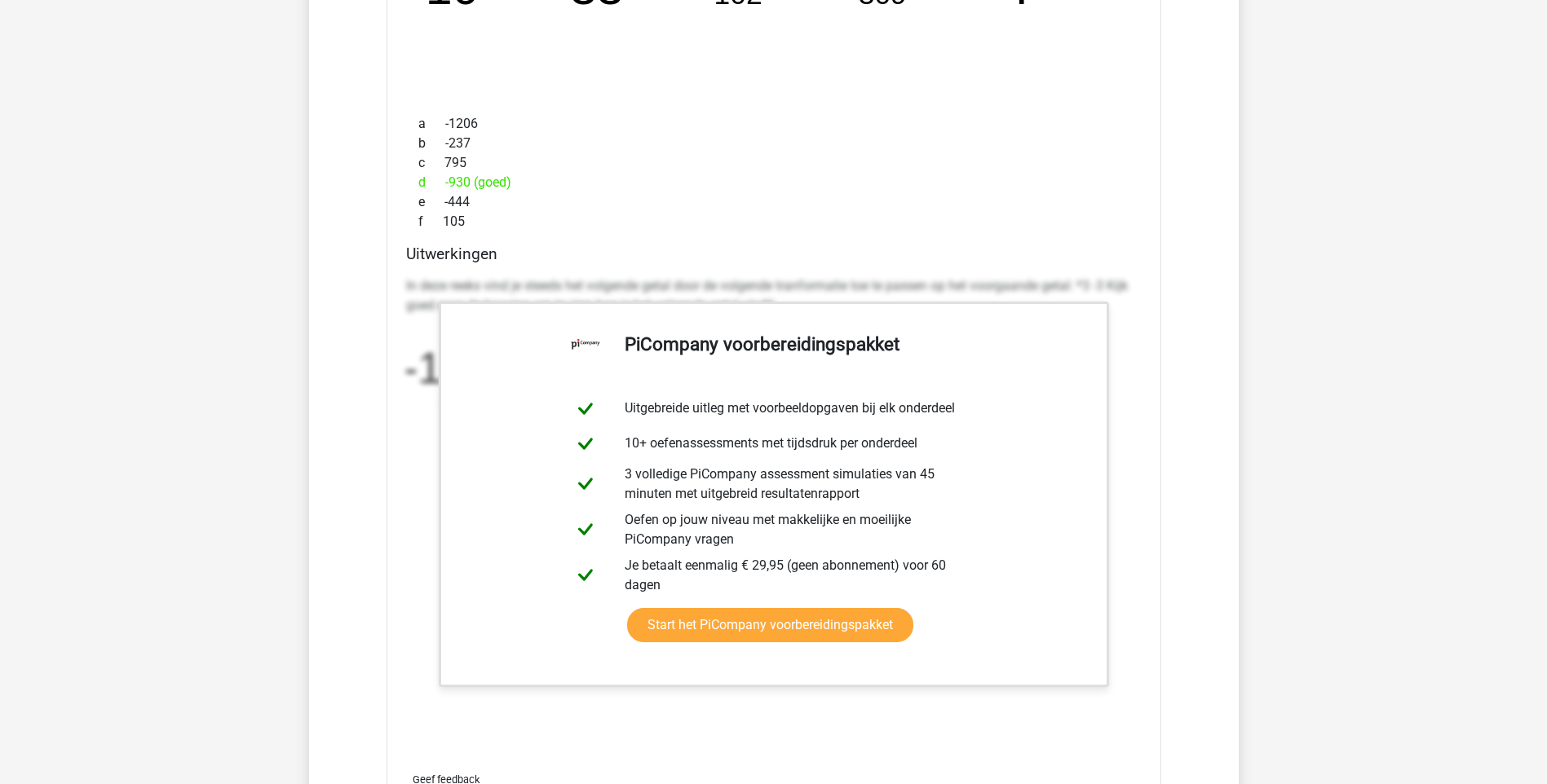
scroll to position [10236, 0]
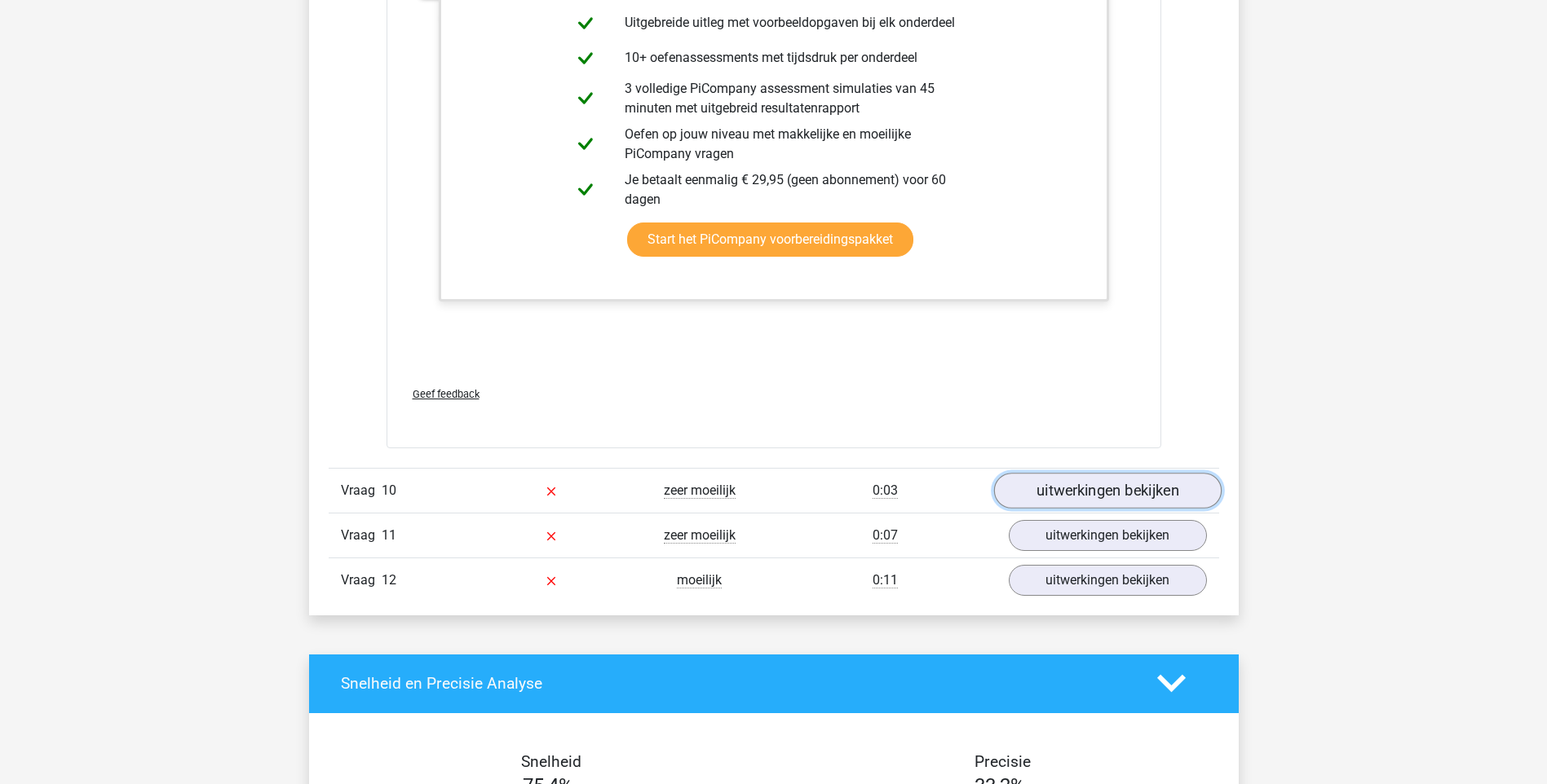
click at [1125, 486] on link "uitwerkingen bekijken" at bounding box center [1107, 491] width 227 height 36
